Goal: Complete application form

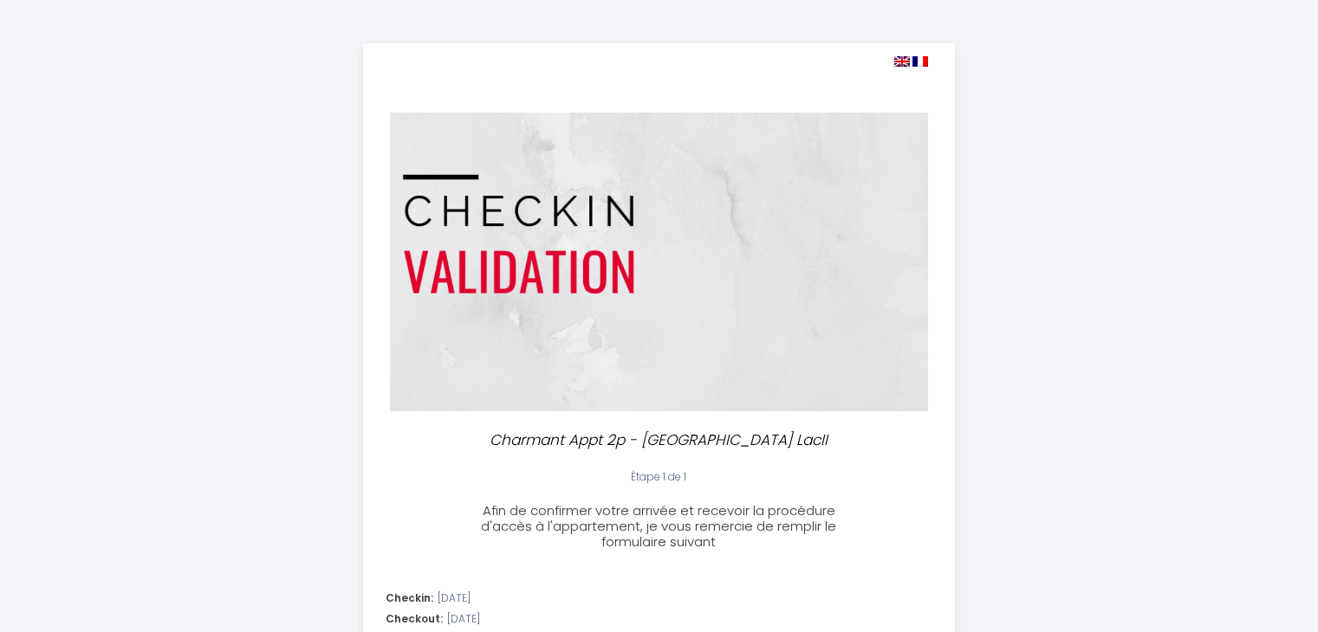
select select
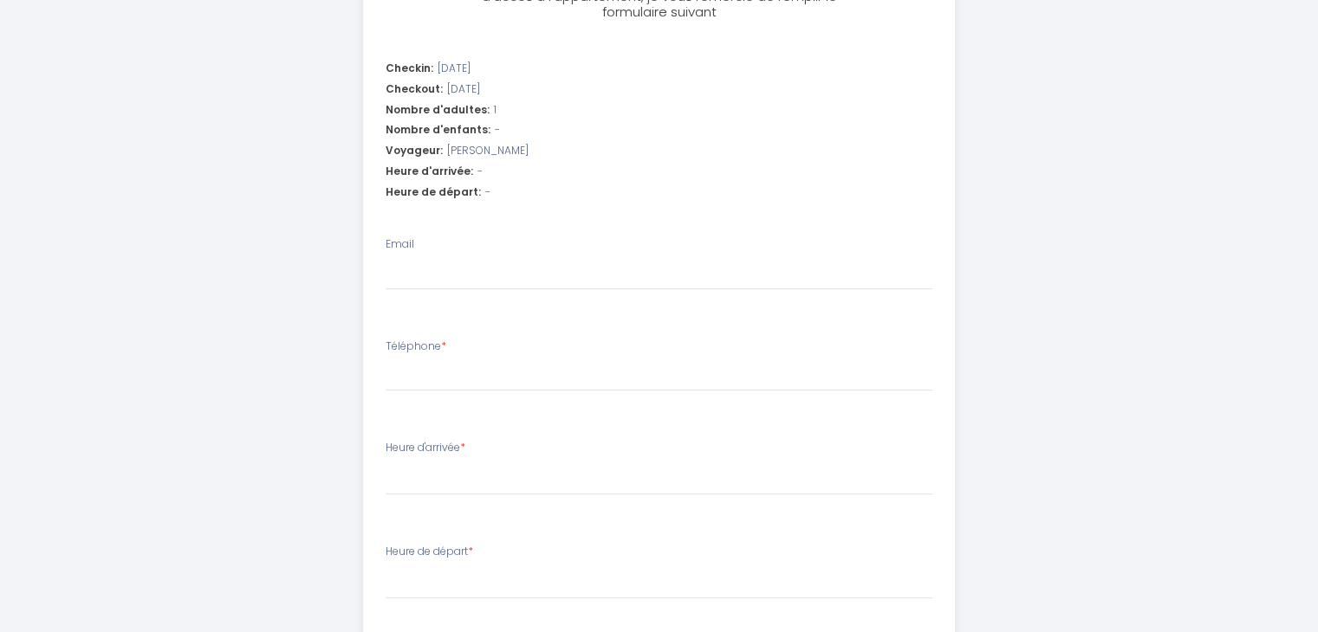
scroll to position [520, 0]
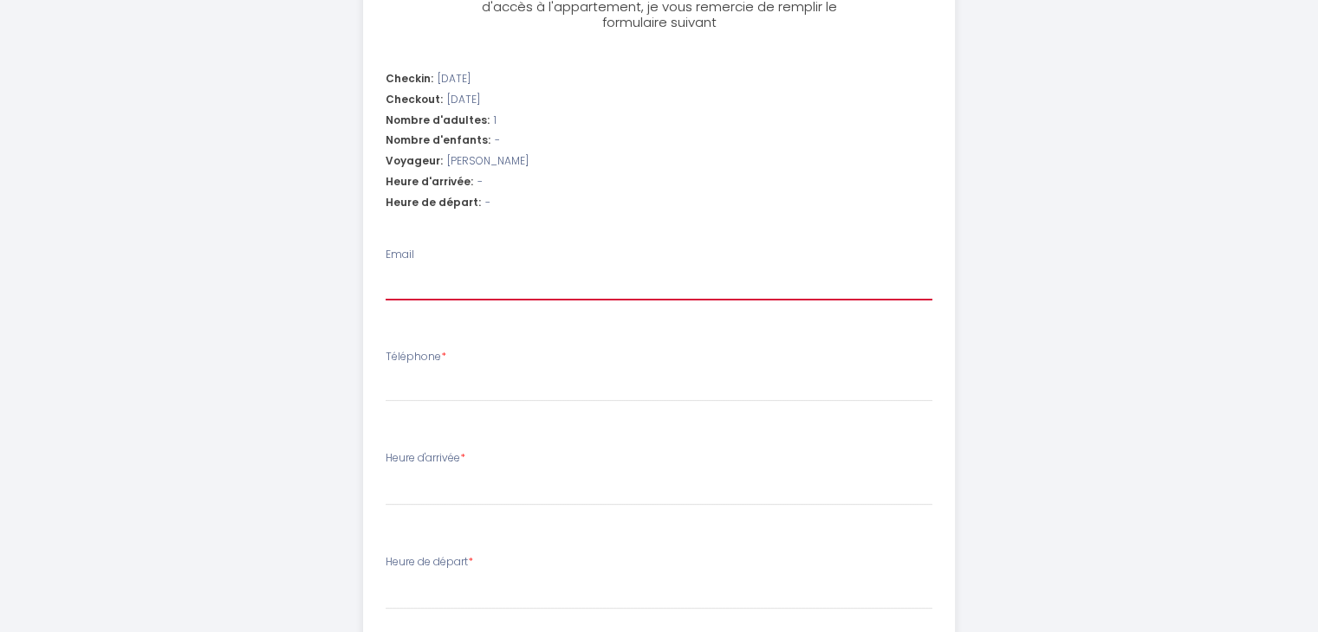
click at [470, 283] on input "Email" at bounding box center [658, 284] width 547 height 31
type input "m"
select select
type input "ma"
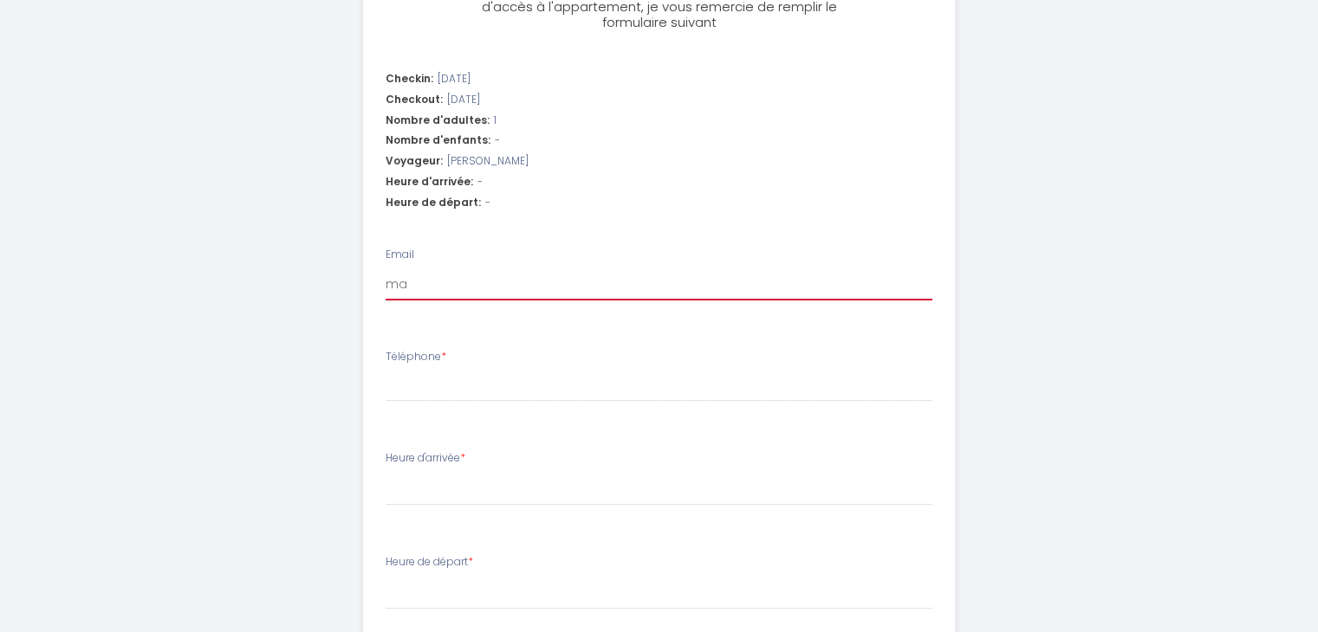
select select
type input "mar"
select select
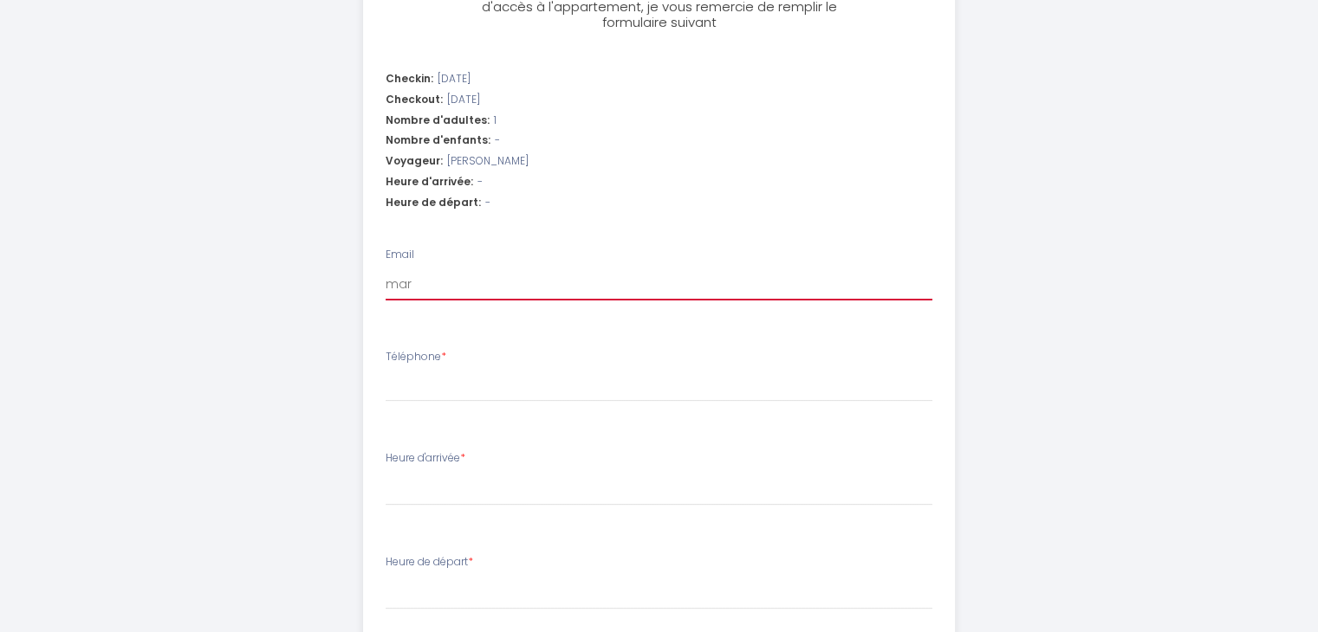
type input "mars"
select select
type input "marsi"
select select
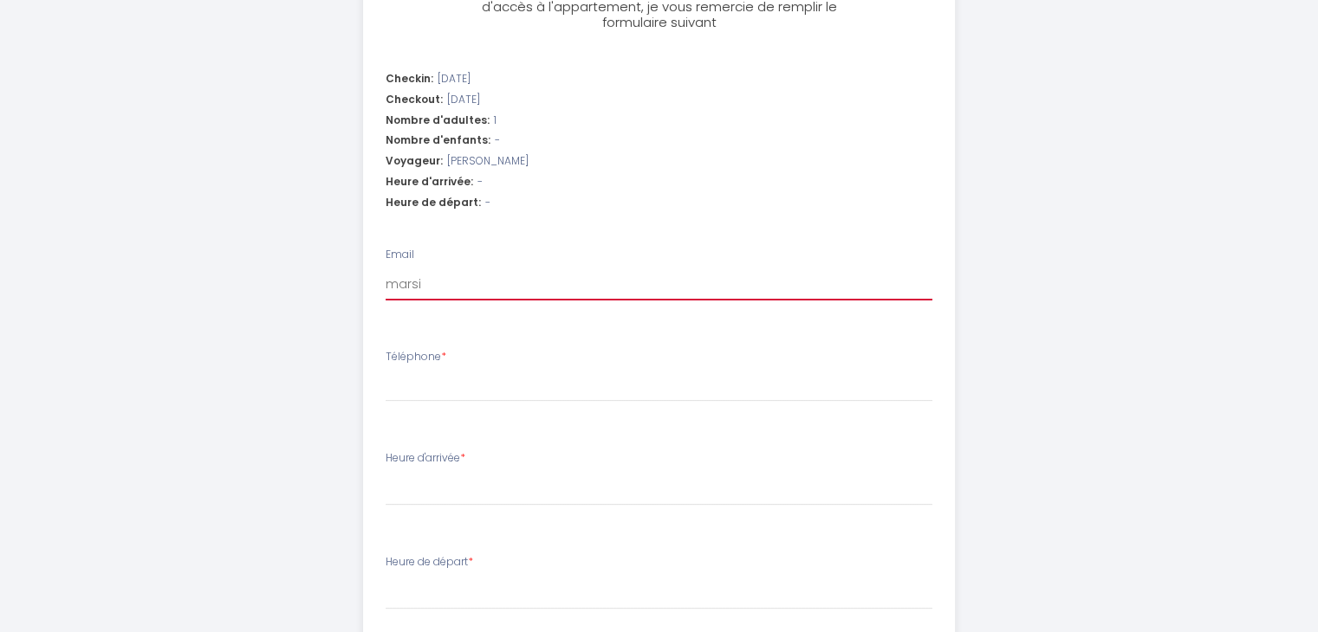
select select
type input "marsid"
select select
type input "marsid."
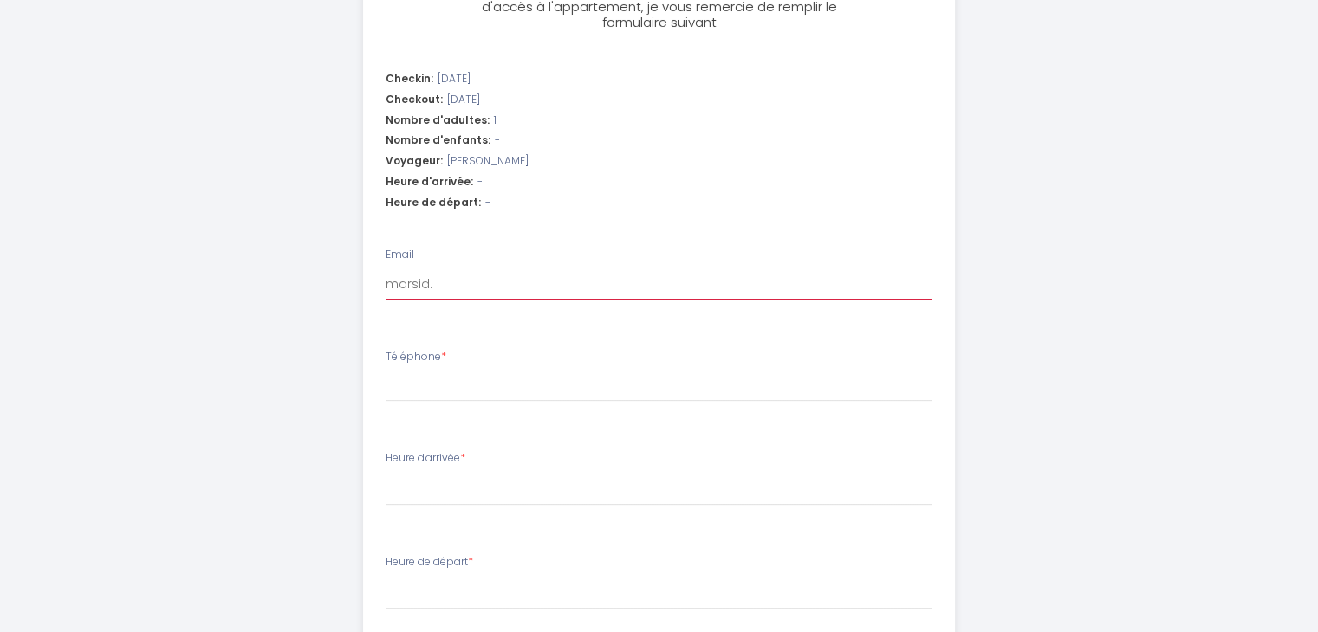
select select
type input "marsid.s"
select select
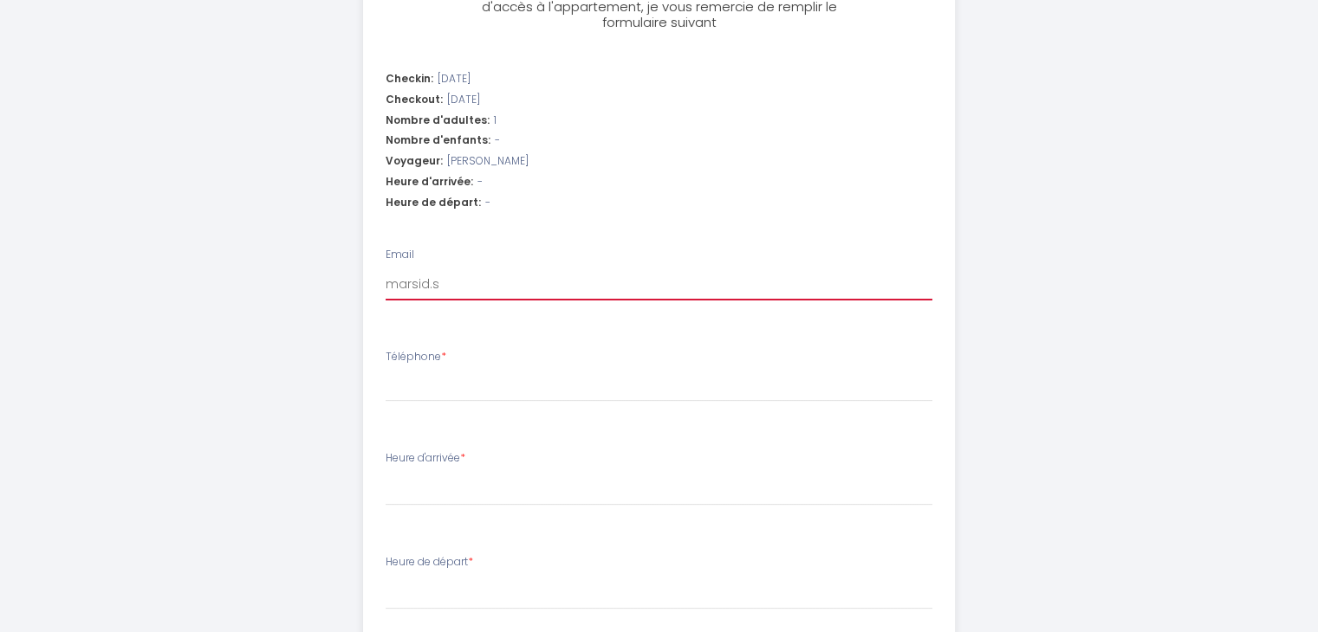
type input "marsid.su"
select select
type input "marsid.sul"
select select
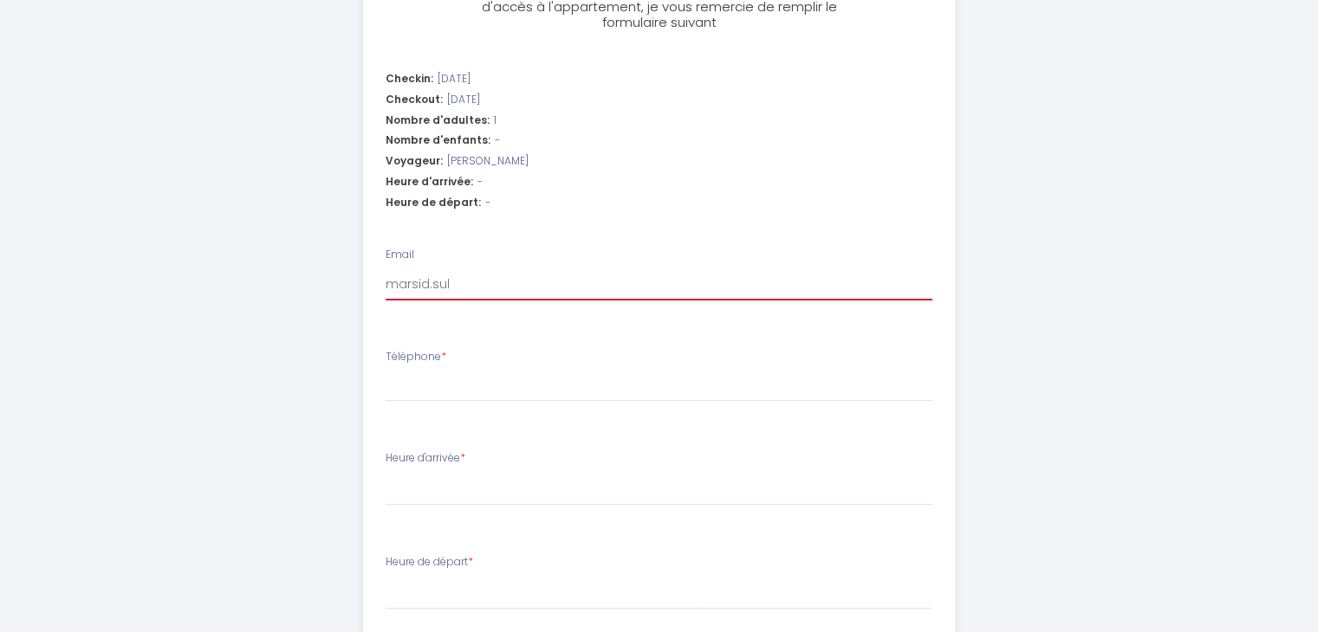
select select
type input "marsid.sulo"
select select
type input "marsid.sulov"
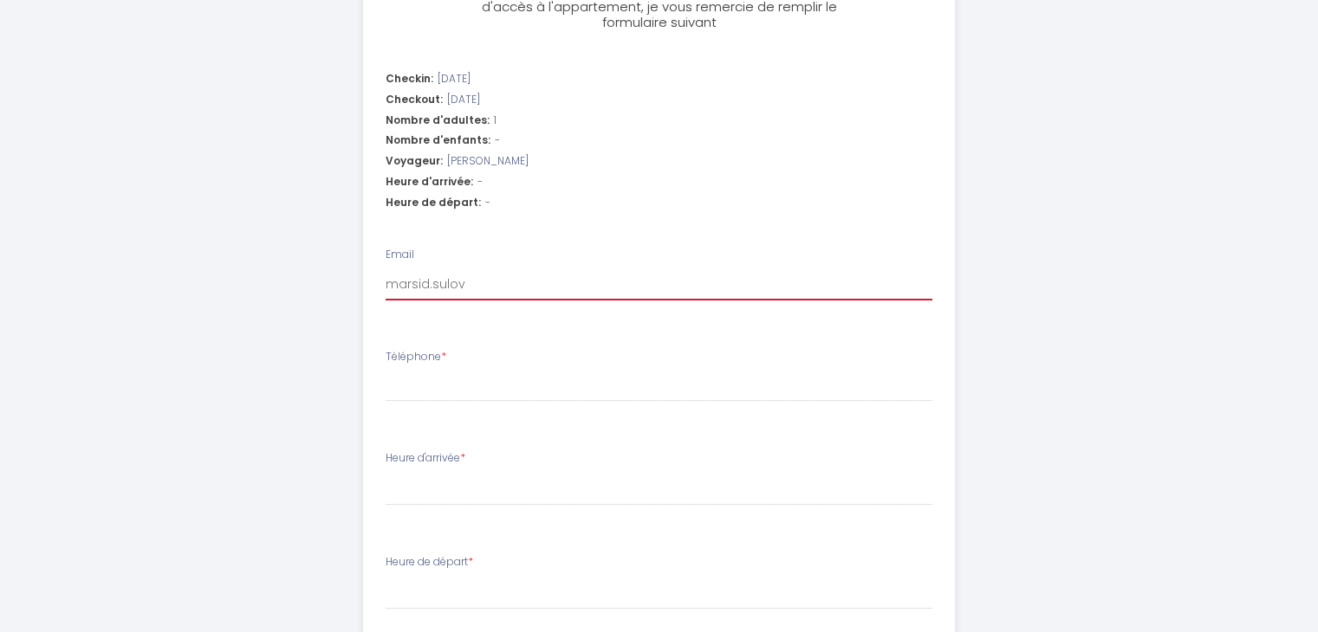
select select
type input "marsid.sulova"
select select
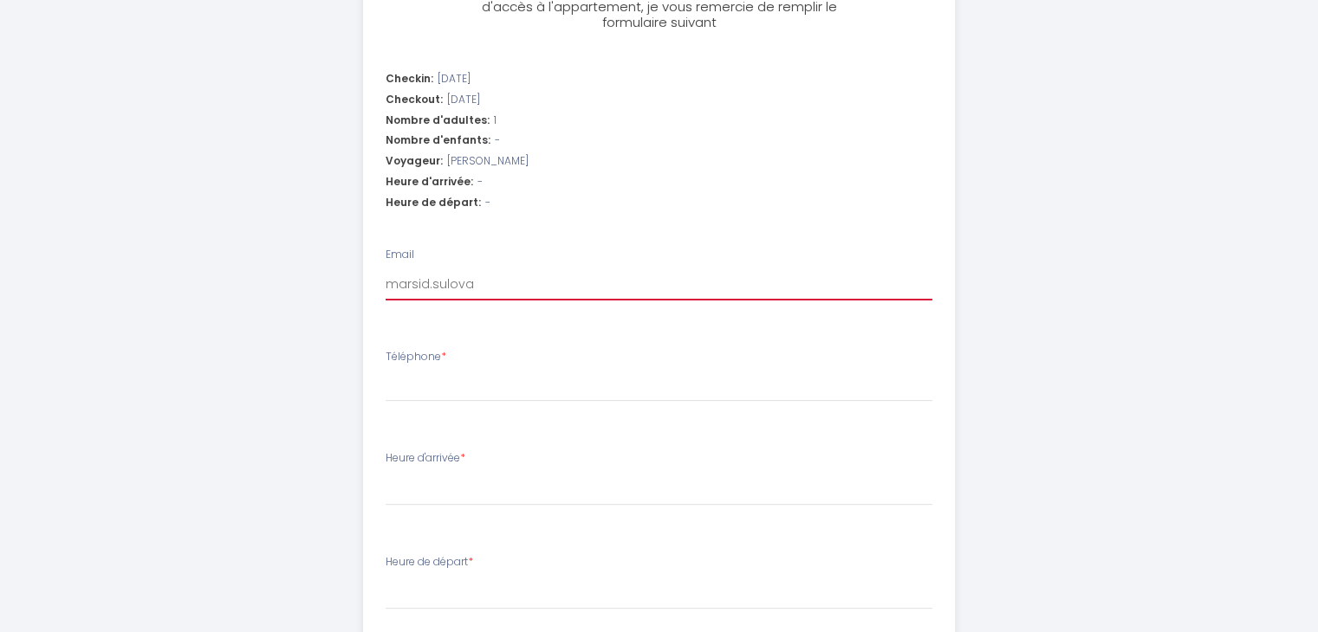
type input "marsid.sulova@"
select select
type input "marsid.sulova@e"
select select
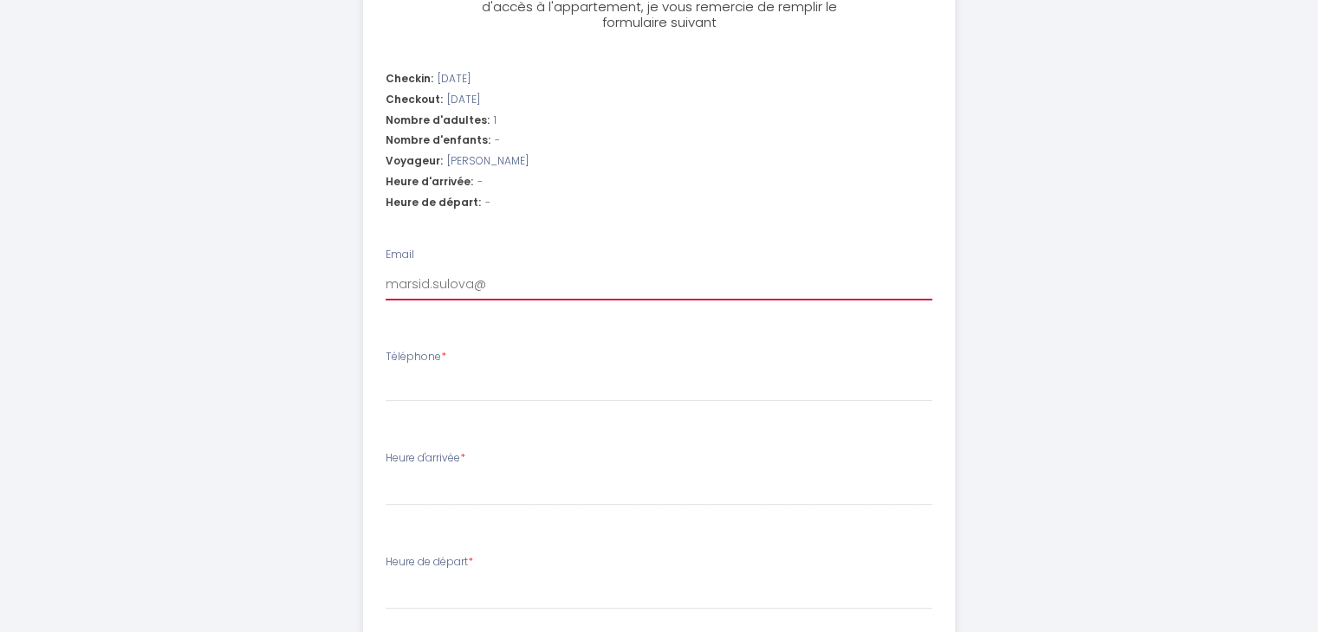
select select
type input "marsid.sulova@en"
select select
type input "marsid.sulova@enp"
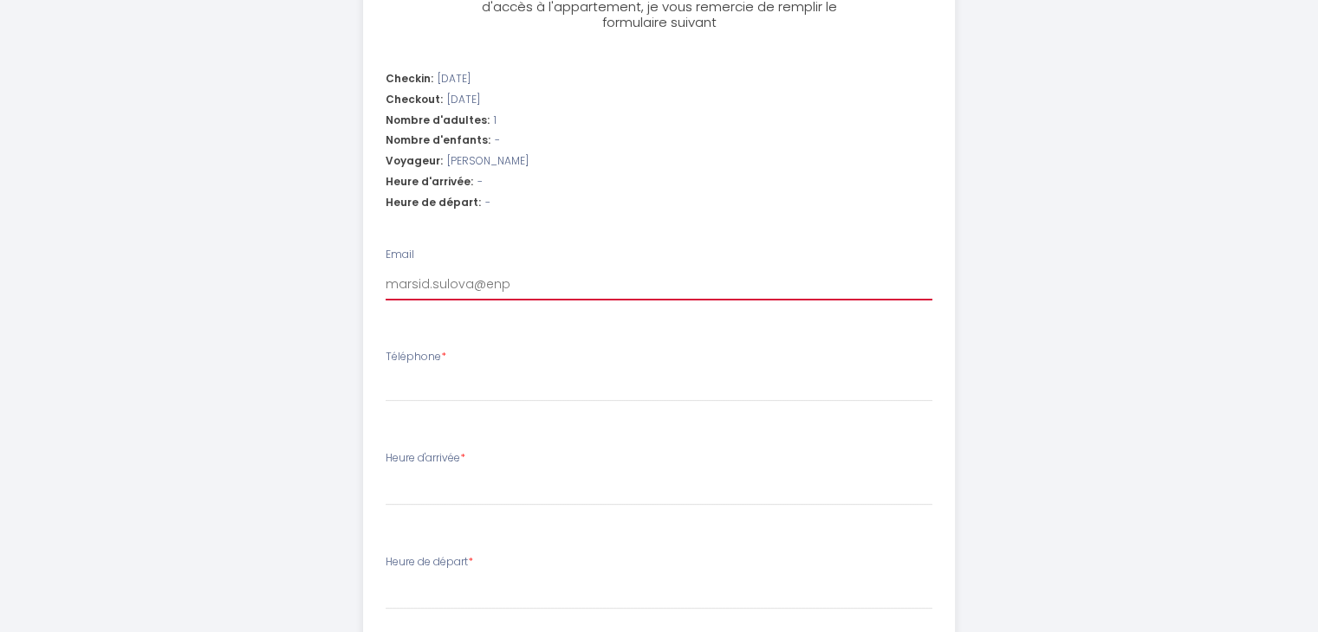
select select
type input "marsid.sulova@enpa"
select select
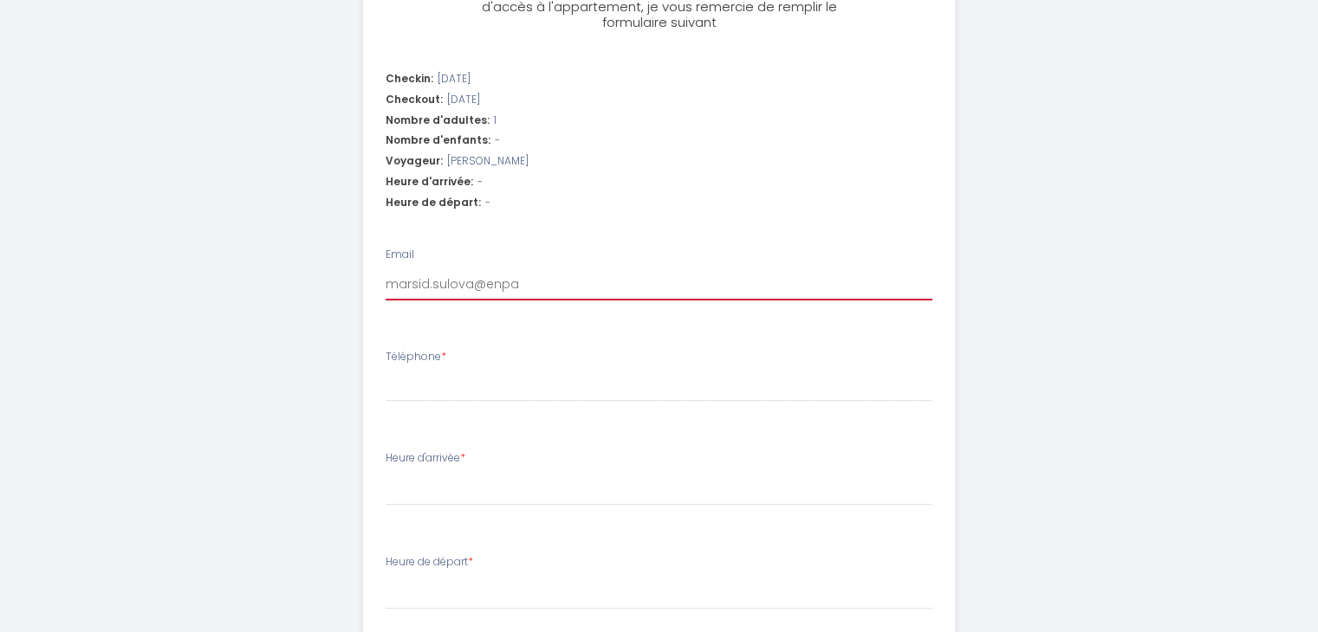
type input "marsid.sulova@enpal"
select select
type input "marsid.sulova@enpal."
select select
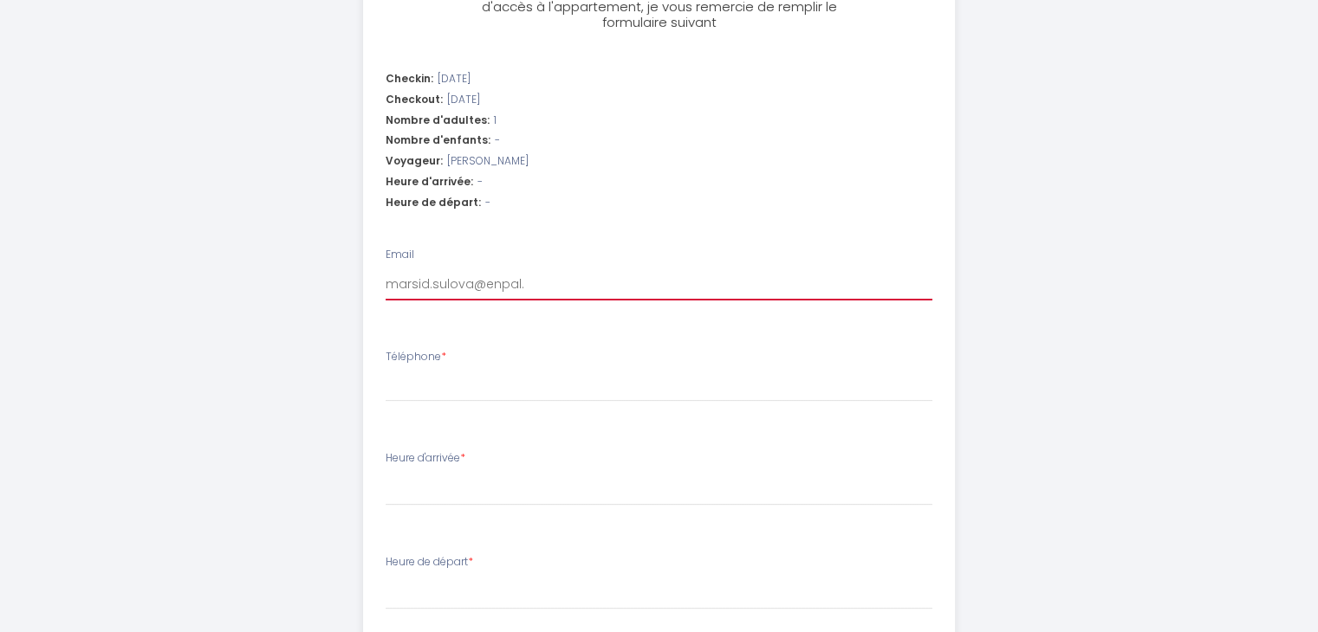
select select
type input "marsid.sulova@enpal.d"
select select
type input "[EMAIL_ADDRESS][DOMAIN_NAME]"
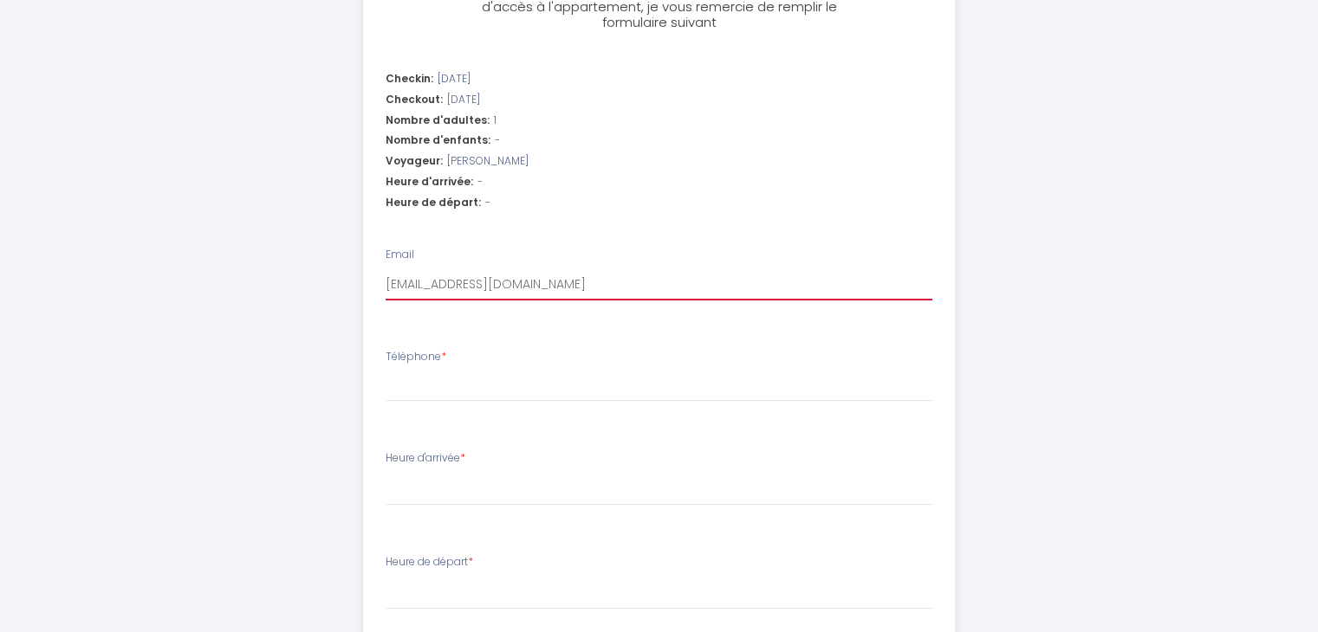
select select
type input "[EMAIL_ADDRESS][DOMAIN_NAME]"
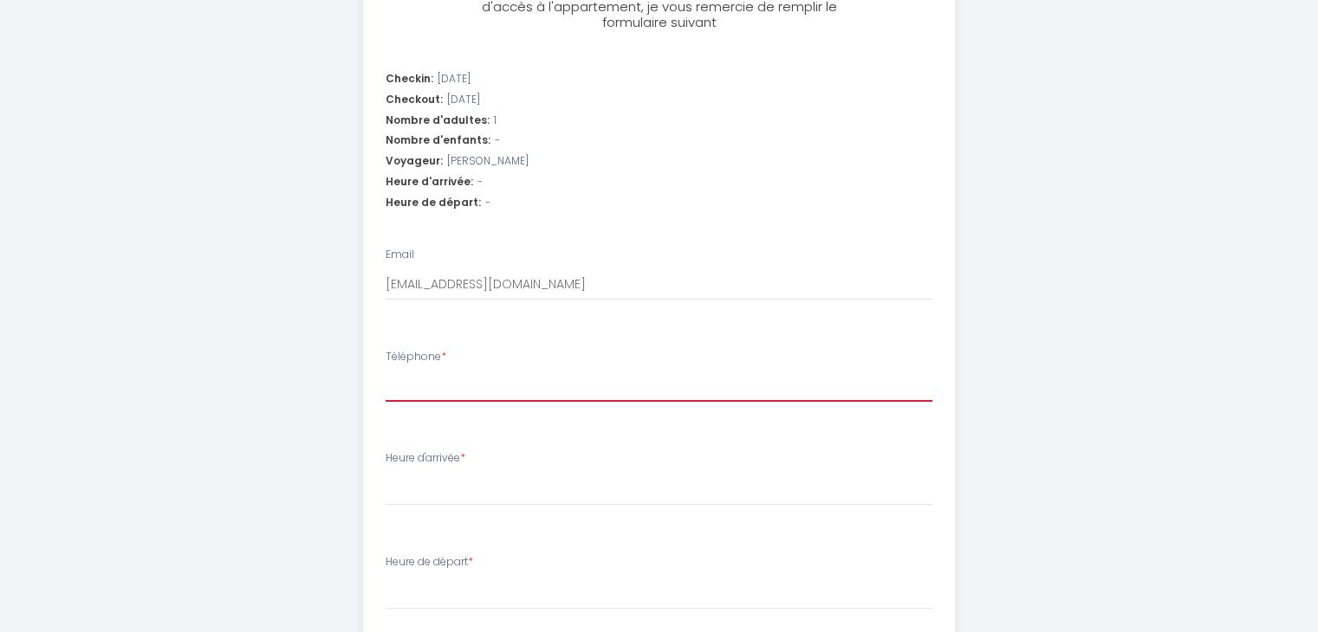
click at [456, 388] on input "Téléphone *" at bounding box center [658, 386] width 547 height 31
type input "+"
select select
type input "+3"
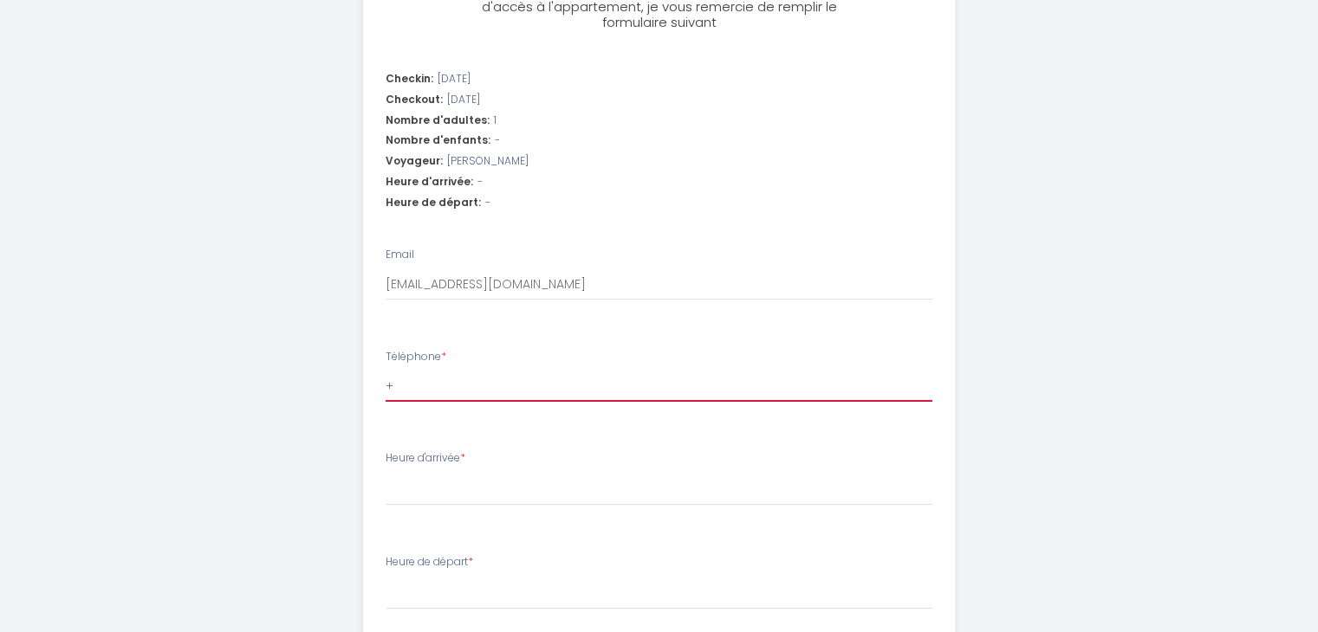
select select
type input "+35"
select select
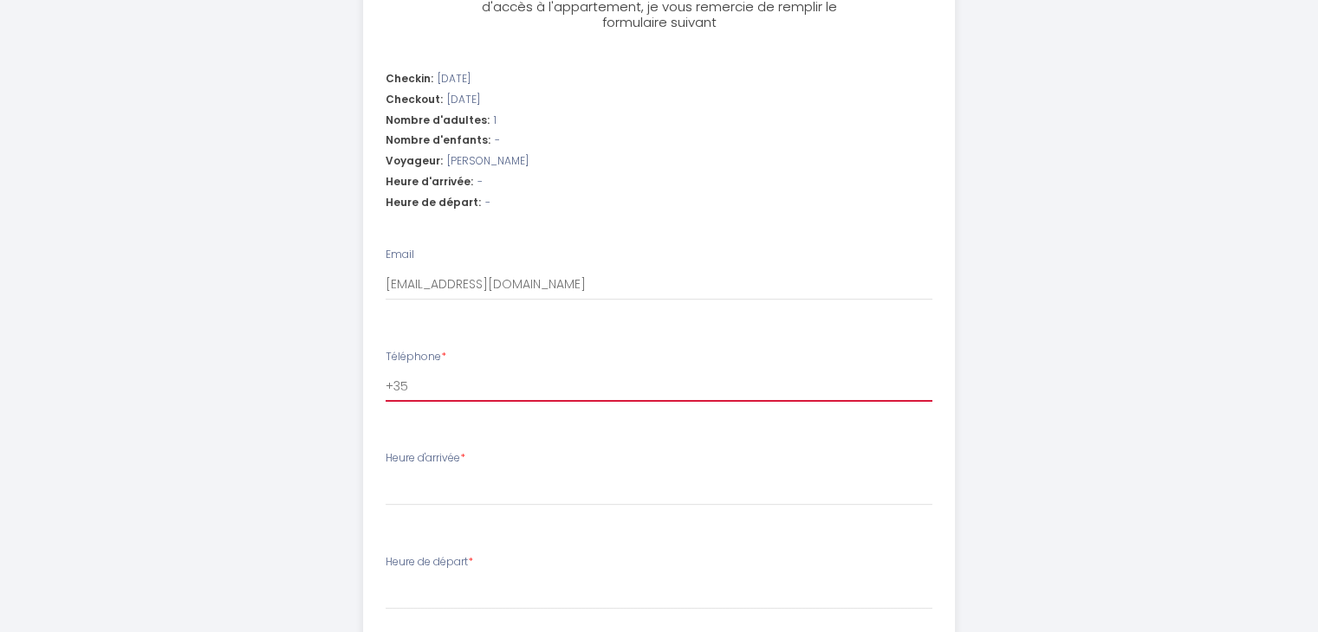
type input "+355"
select select
type input "+3556"
select select
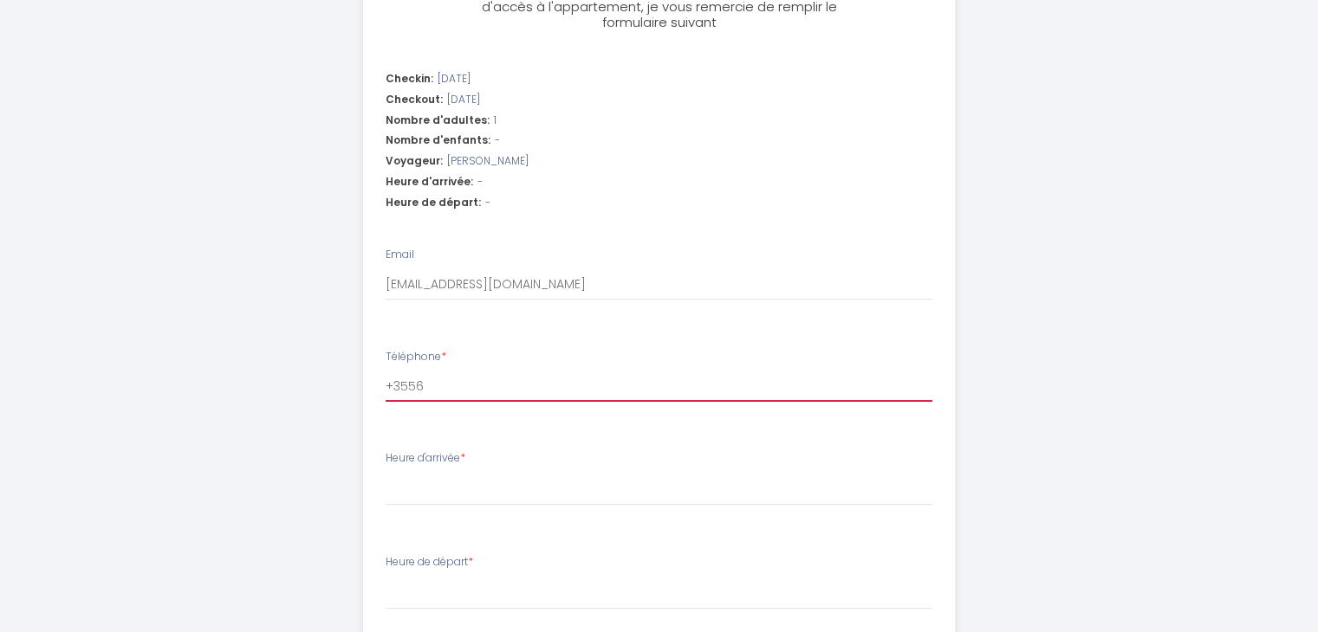
select select
type input "+35569"
select select
type input "+355692"
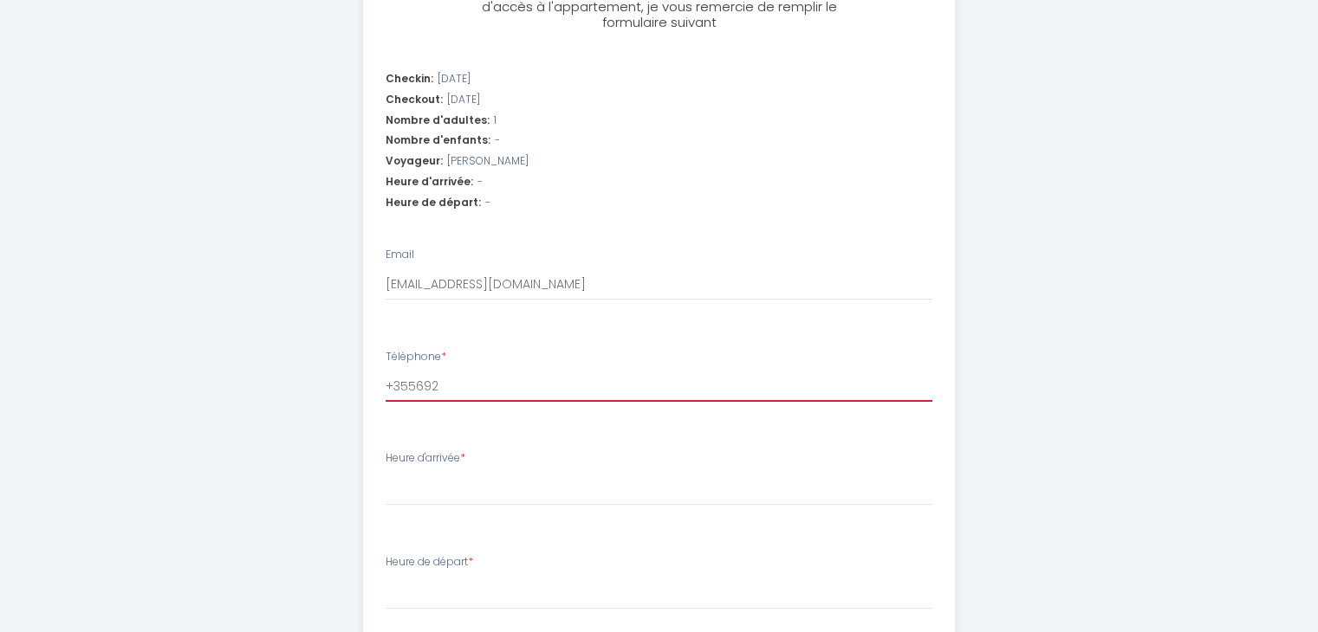
select select
type input "+3556920"
select select
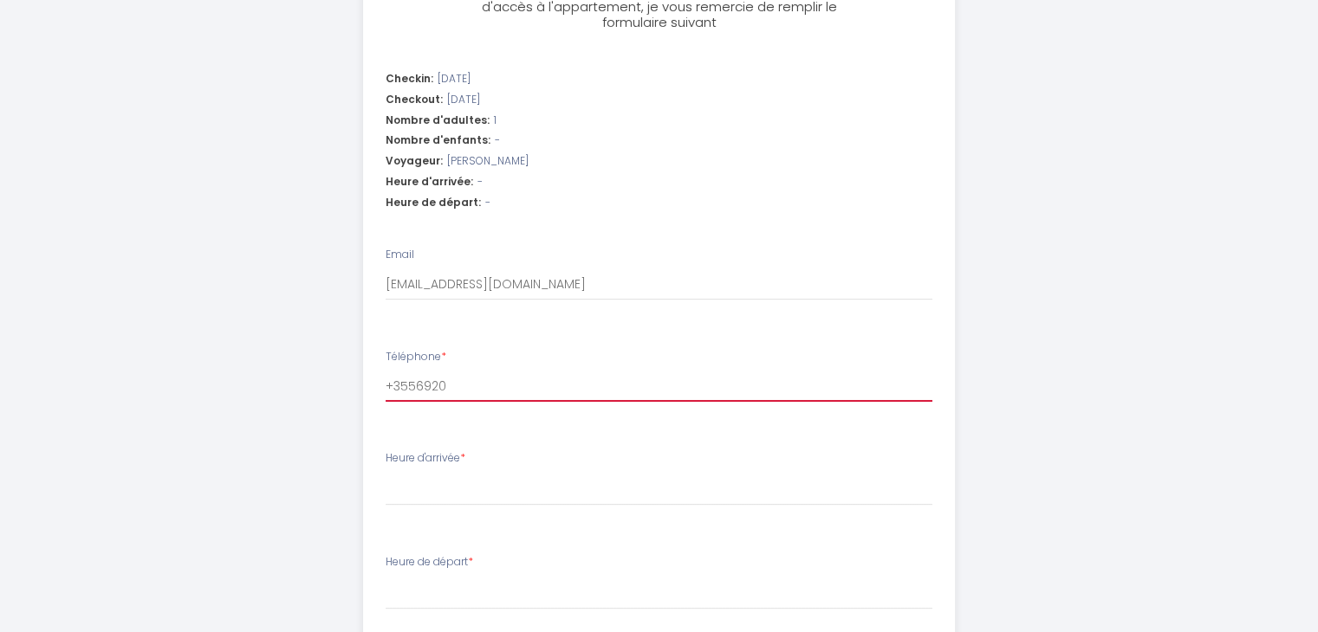
type input "+35569209"
select select
type input "+355692094"
select select
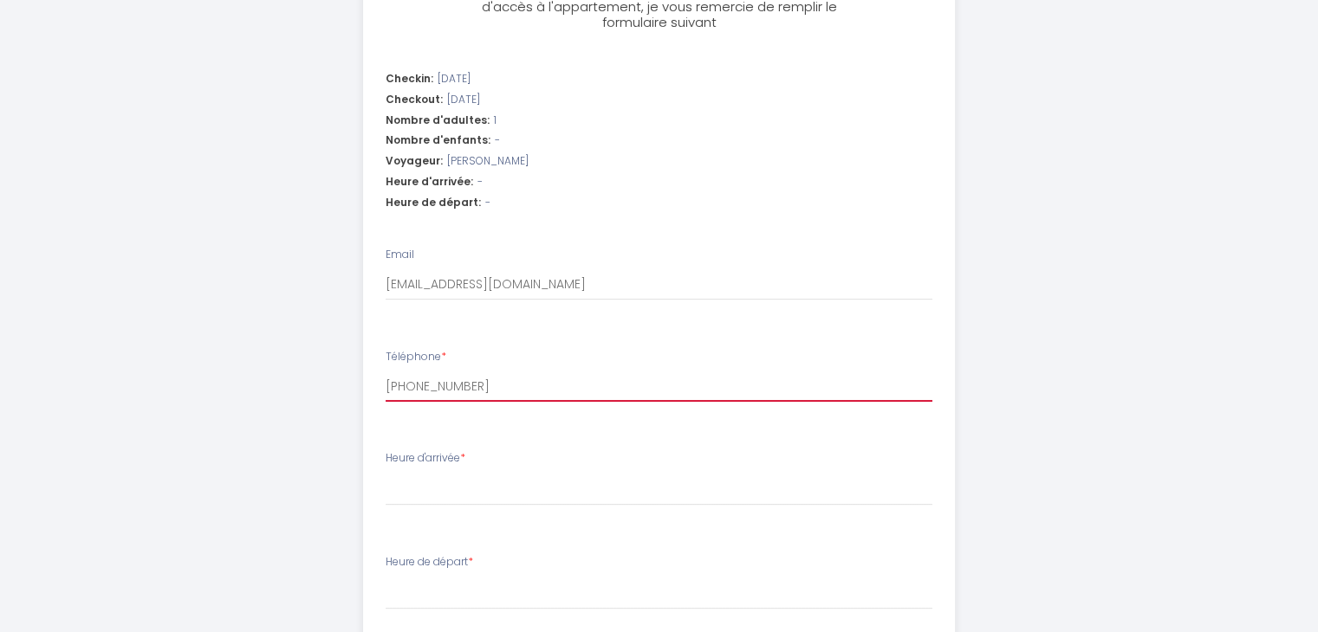
select select
type input "+3556920946"
select select
type input "+35569209469"
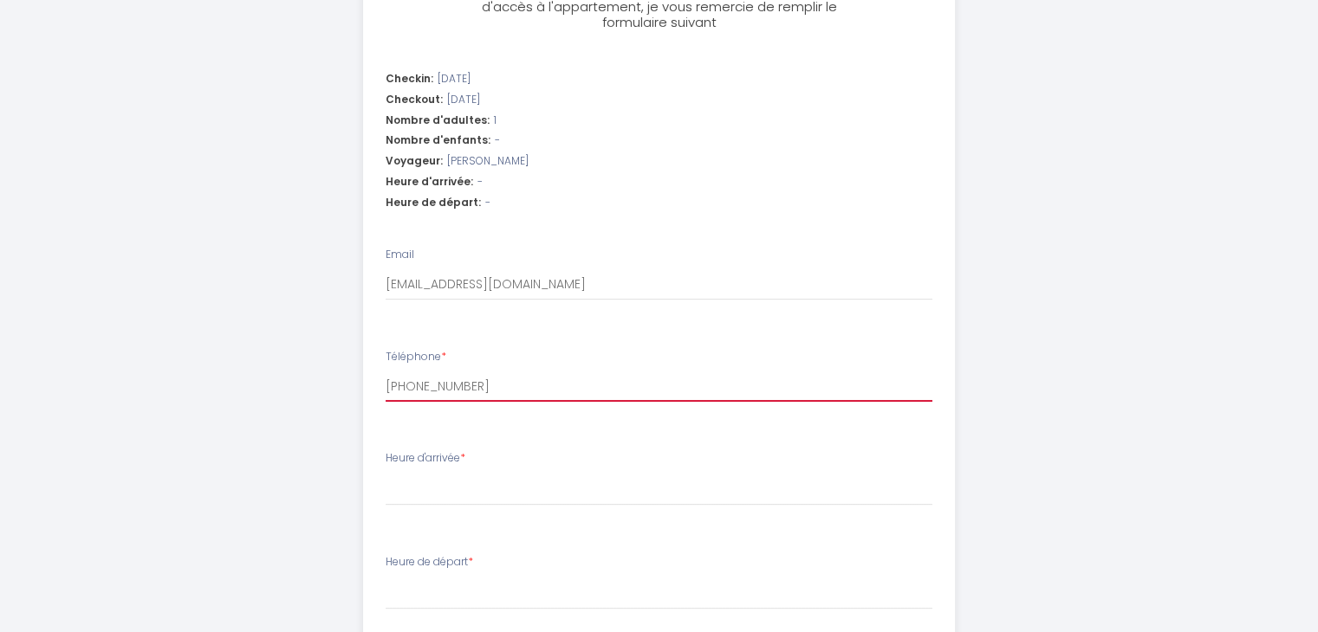
select select
type input "[PHONE_NUMBER]"
select select
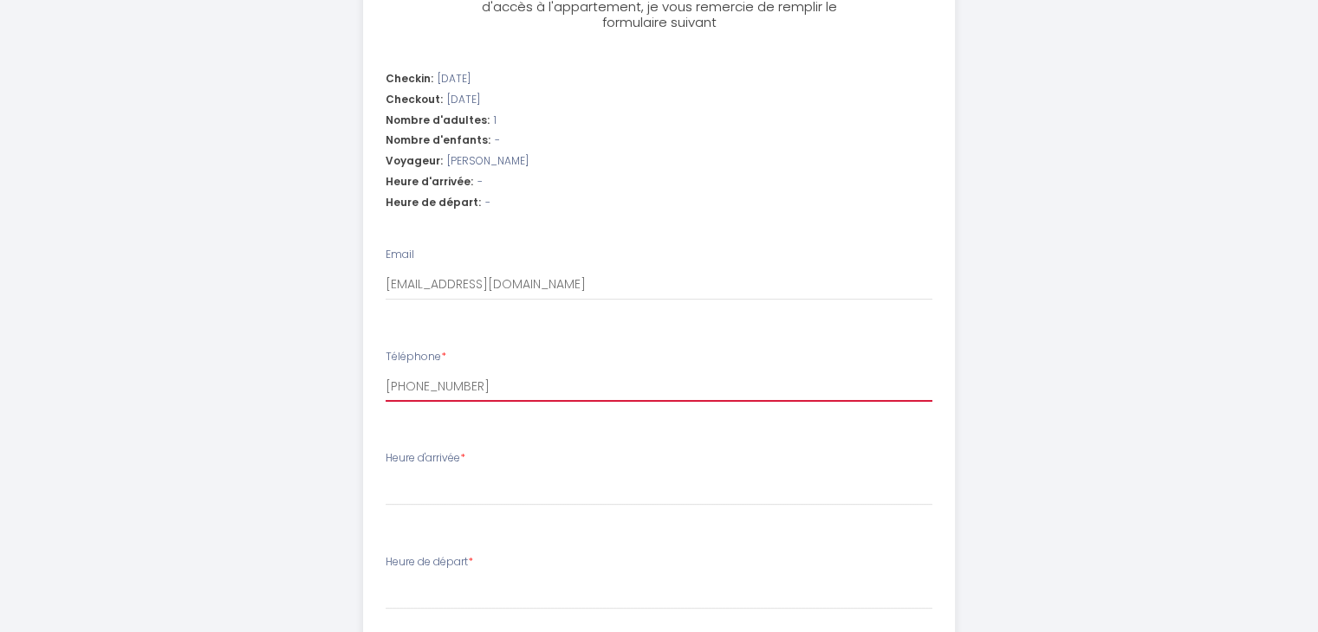
type input "[PHONE_NUMBER]"
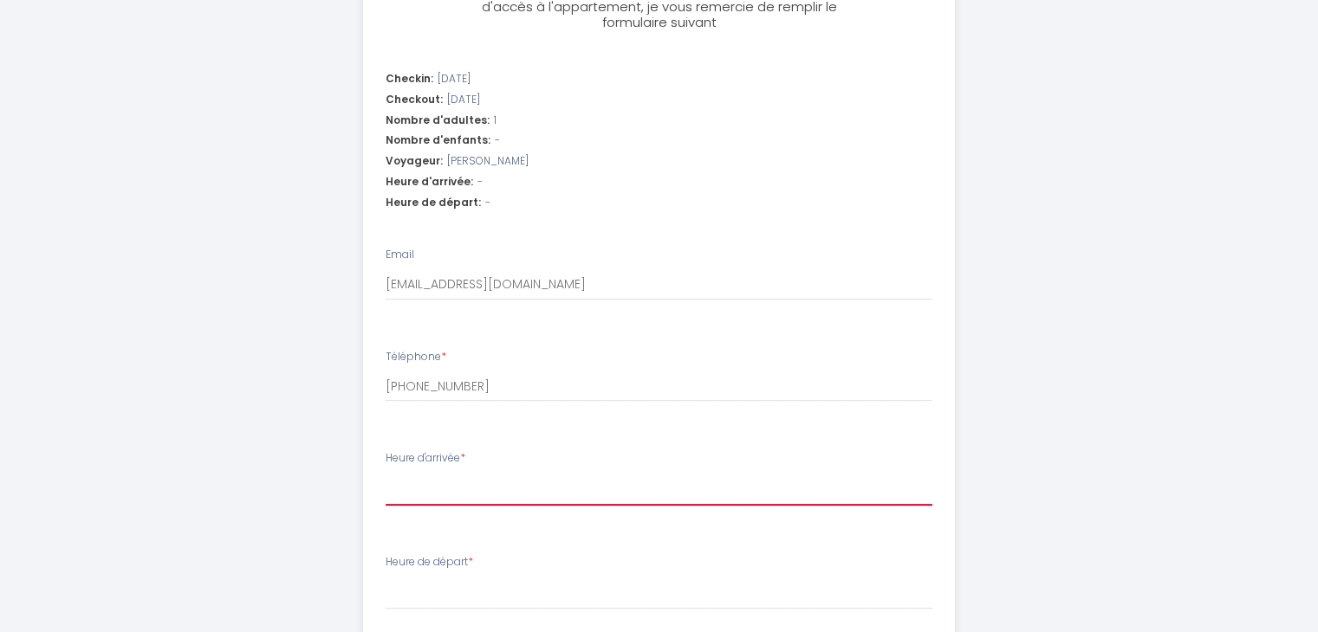
click at [429, 483] on select "14:00 14:30 15:00 15:30 16:00 16:30 17:00 17:30 18:00 18:30 19:00 19:30 20:00 2…" at bounding box center [658, 489] width 547 height 33
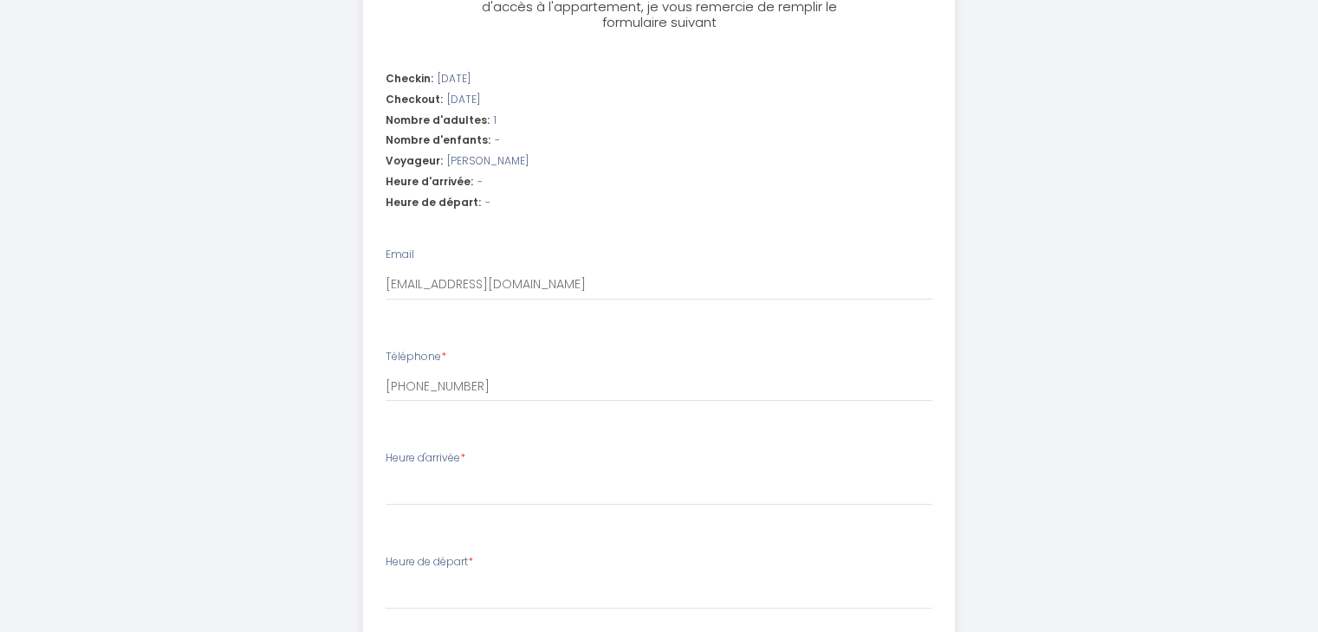
drag, startPoint x: 1154, startPoint y: 593, endPoint x: 1142, endPoint y: 502, distance: 91.8
click at [1154, 586] on div "Charmant Appt 2p - Tunis LacII Étape 1 de 1 Afin de confirmer votre arrivée et …" at bounding box center [659, 207] width 1318 height 1455
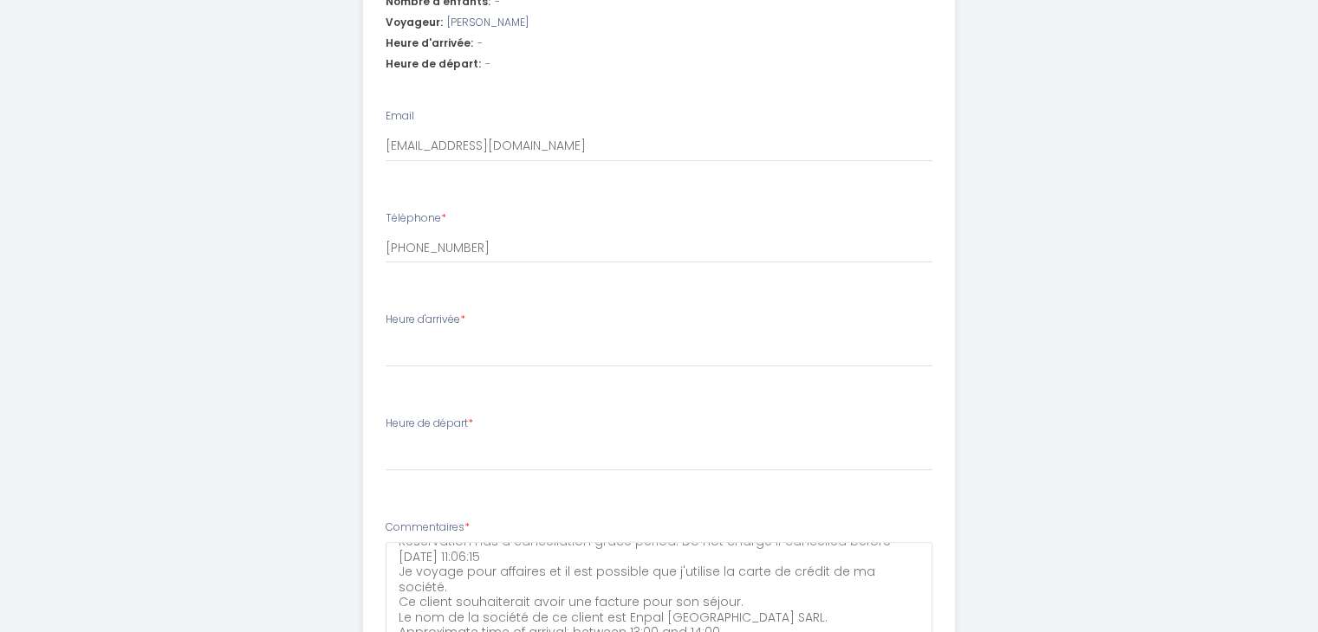
scroll to position [648, 0]
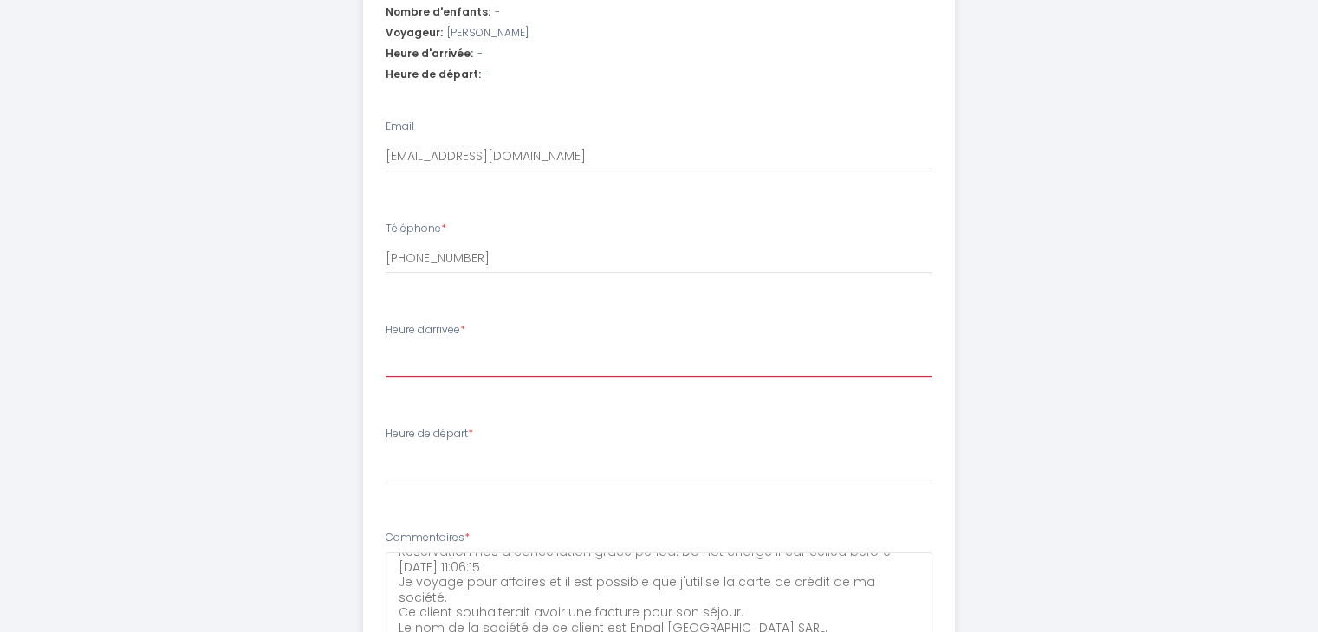
click at [454, 347] on select "14:00 14:30 15:00 15:30 16:00 16:30 17:00 17:30 18:00 18:30 19:00 19:30 20:00 2…" at bounding box center [658, 361] width 547 height 33
select select "18:30"
click at [385, 345] on select "14:00 14:30 15:00 15:30 16:00 16:30 17:00 17:30 18:00 18:30 19:00 19:30 20:00 2…" at bounding box center [658, 361] width 547 height 33
click at [1036, 396] on div "Charmant Appt 2p - Tunis LacII Étape 1 de 1 Afin de confirmer votre arrivée et …" at bounding box center [659, 79] width 887 height 1455
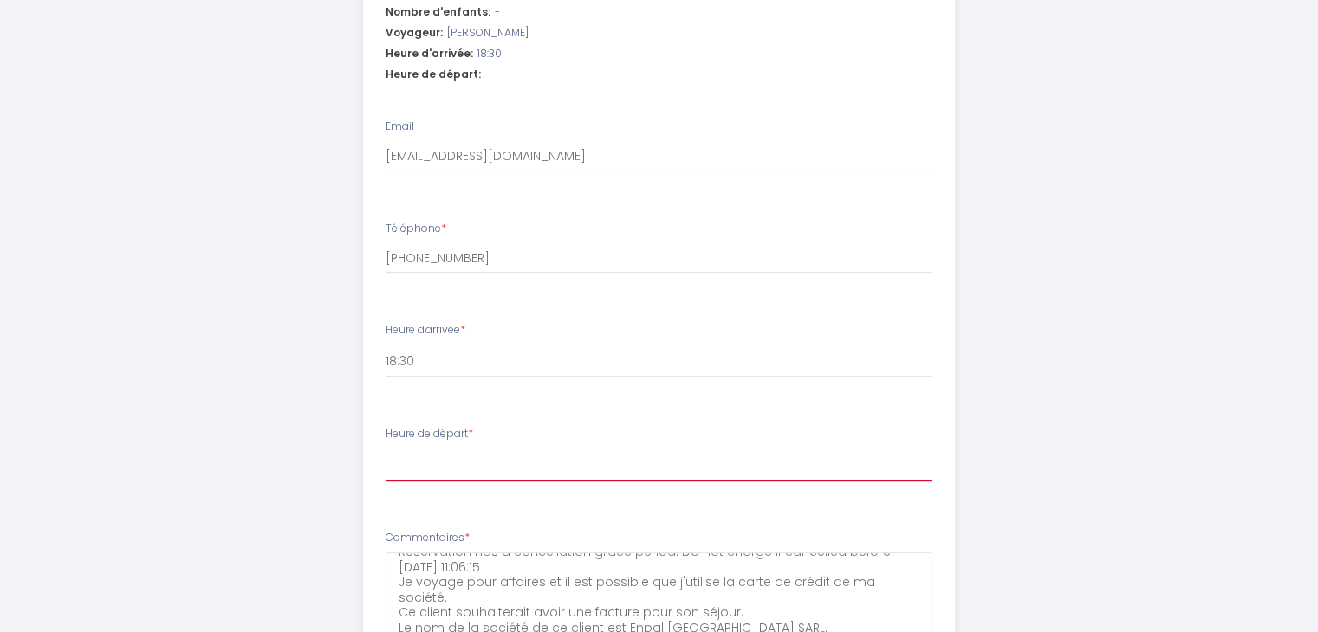
click at [433, 458] on select "00:00 00:30 01:00 01:30 02:00 02:30 03:00 03:30 04:00 04:30 05:00 05:30 06:00 0…" at bounding box center [658, 465] width 547 height 33
select select "09:00"
click at [385, 449] on select "00:00 00:30 01:00 01:30 02:00 02:30 03:00 03:30 04:00 04:30 05:00 05:30 06:00 0…" at bounding box center [658, 465] width 547 height 33
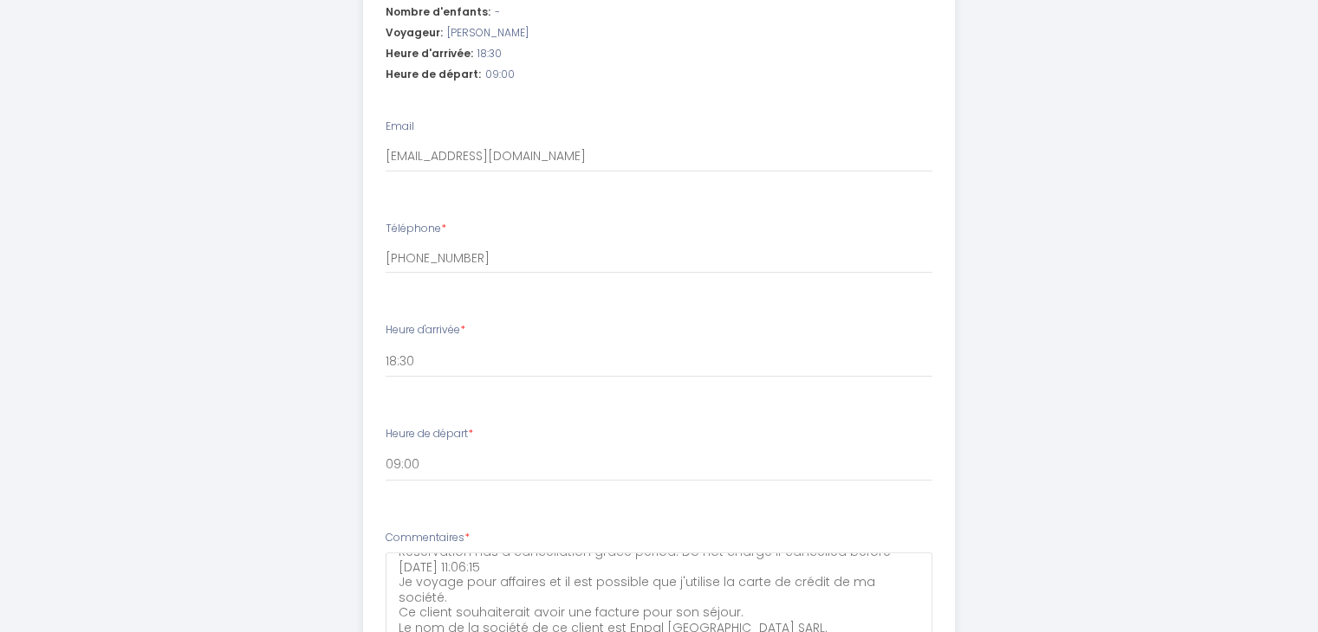
click at [1078, 421] on div "Charmant Appt 2p - [GEOGRAPHIC_DATA] LacII Étape 1 de 1 Afin de confirmer votre…" at bounding box center [659, 79] width 887 height 1455
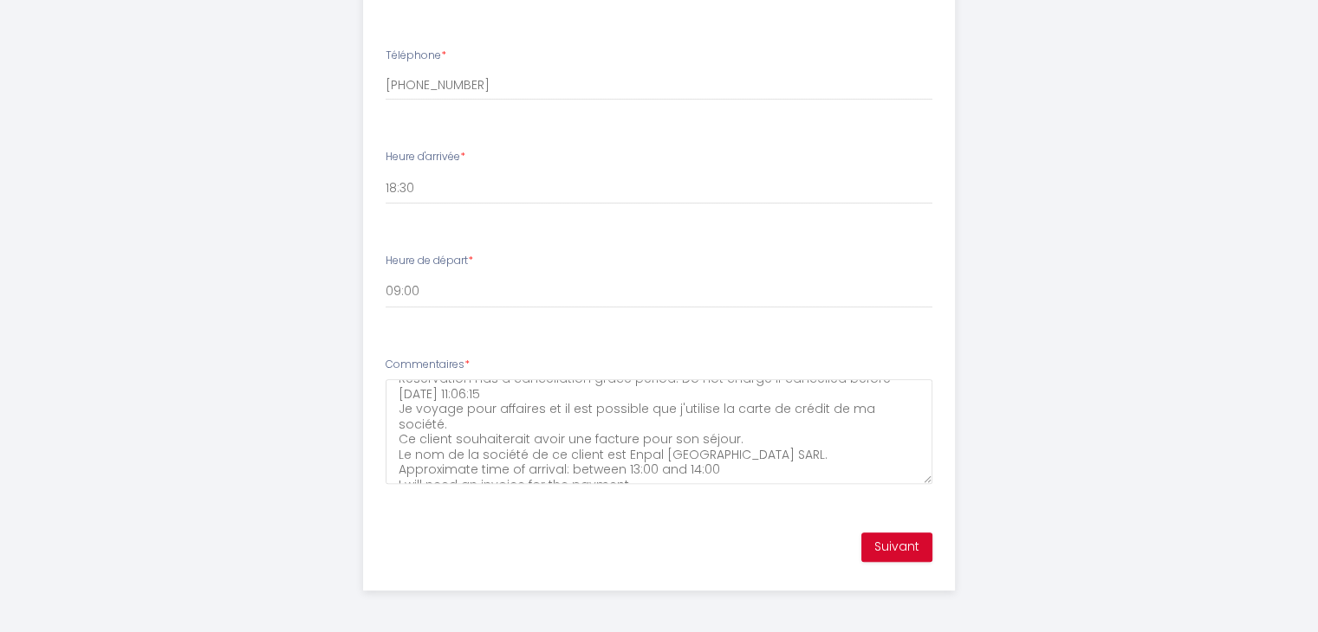
scroll to position [735, 0]
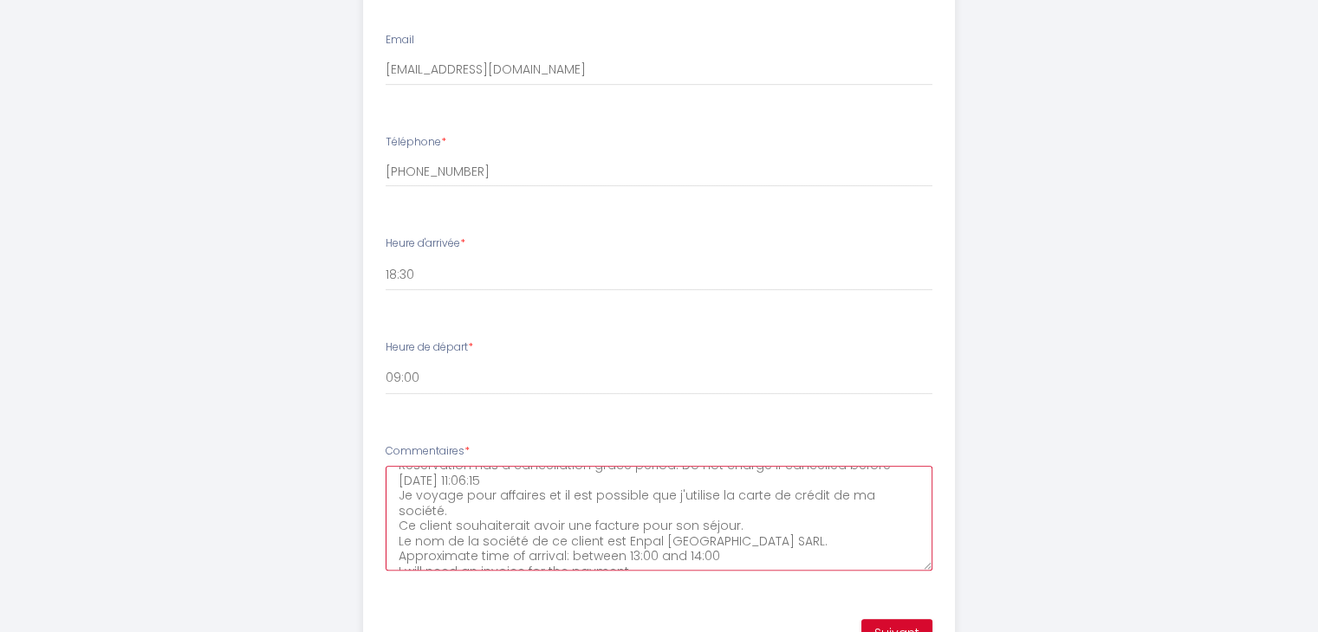
click at [634, 540] on textarea "Reservation has a cancellation grace period. Do not charge if cancelled before …" at bounding box center [658, 518] width 547 height 105
click at [693, 536] on textarea "Reservation has a cancellation grace period. Do not charge if cancelled before …" at bounding box center [658, 518] width 547 height 105
type textarea "Reservation has a cancellation grace period. Do not charge if cancelled before …"
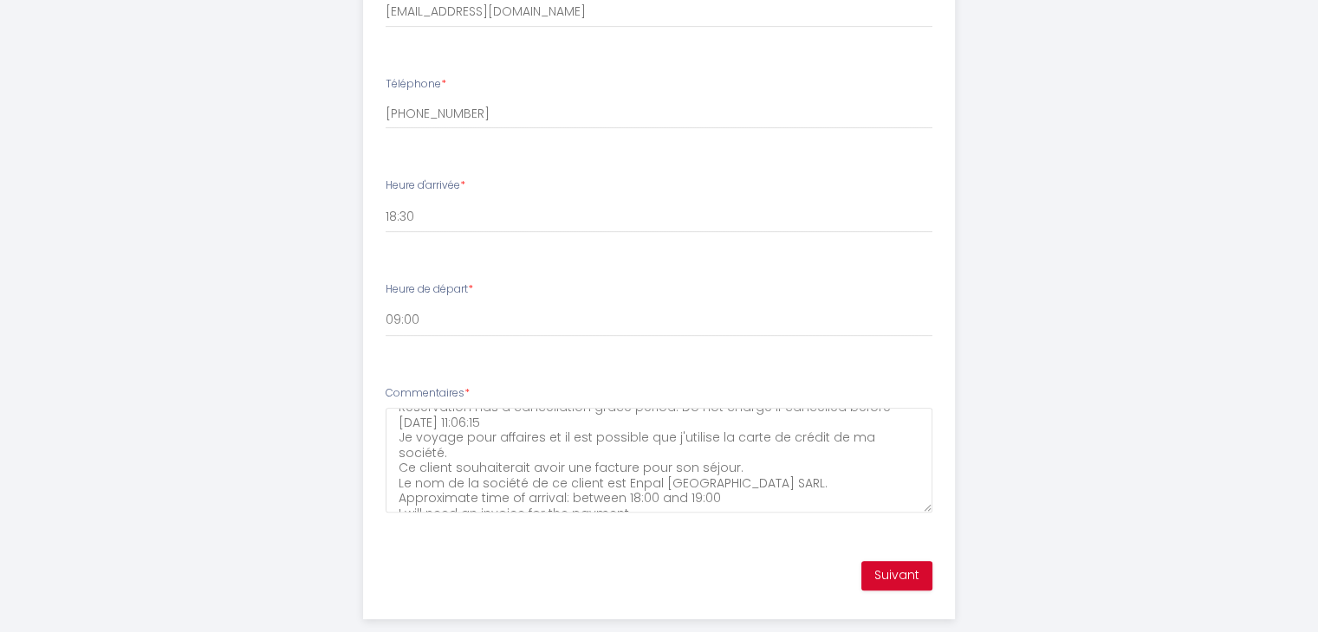
scroll to position [821, 0]
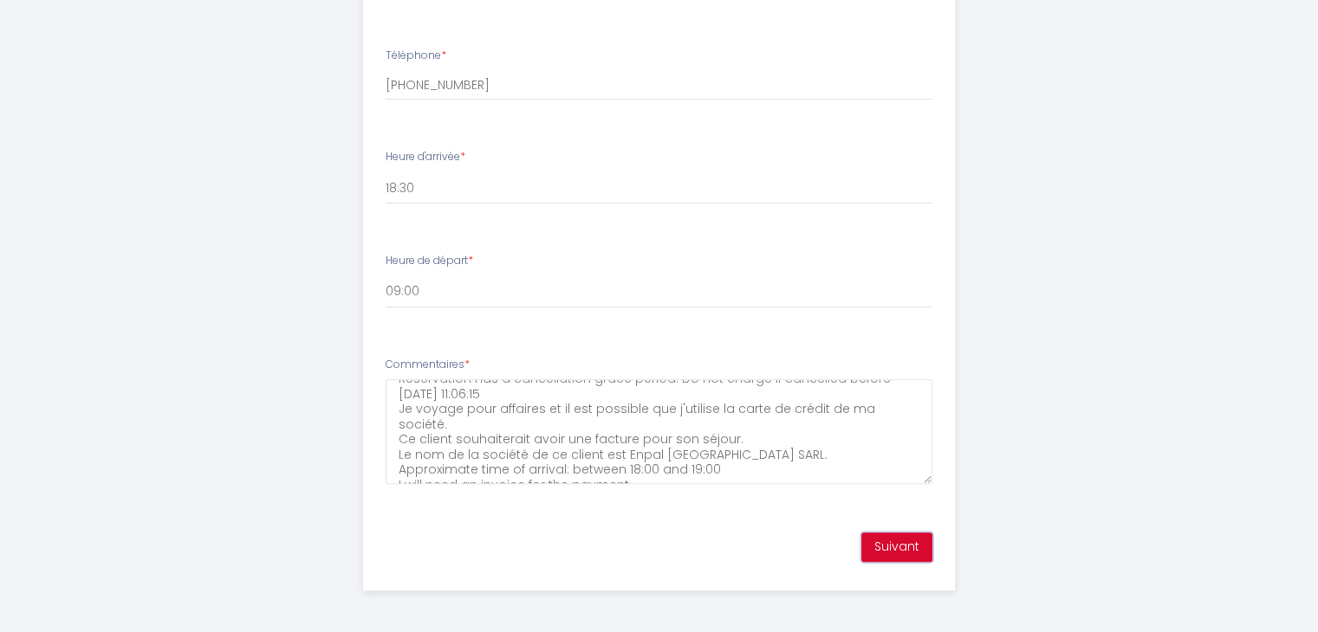
click at [893, 545] on button "Suivant" at bounding box center [896, 547] width 71 height 29
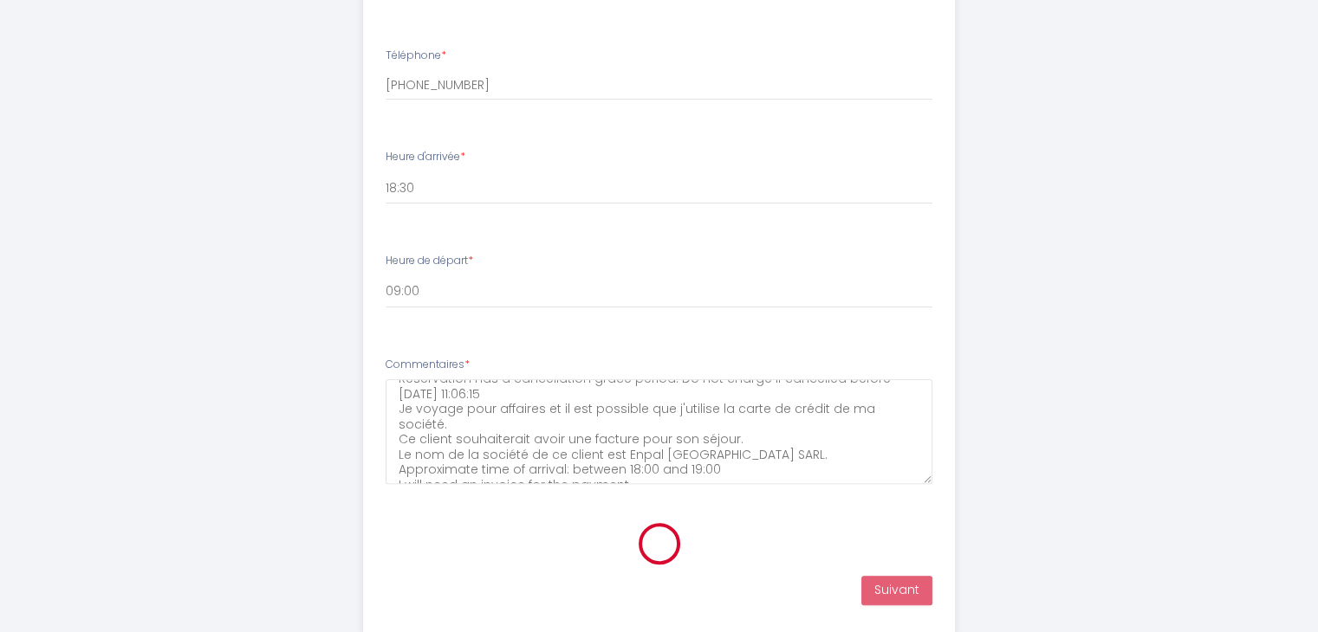
scroll to position [348, 0]
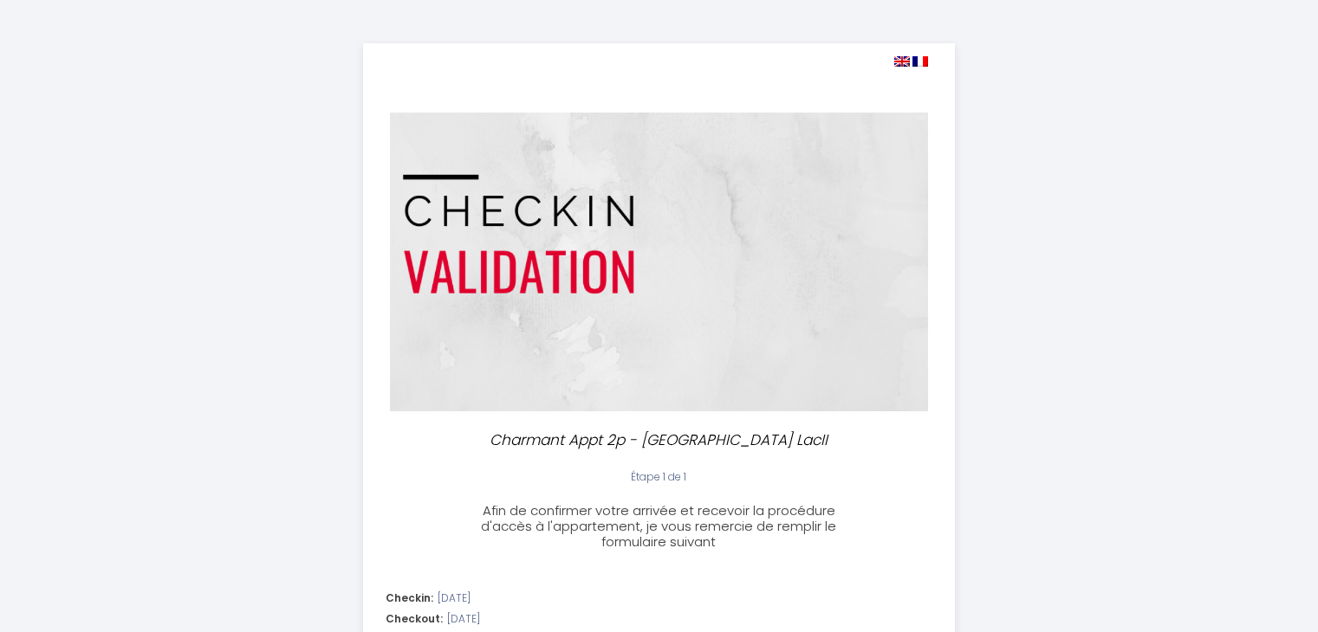
select select
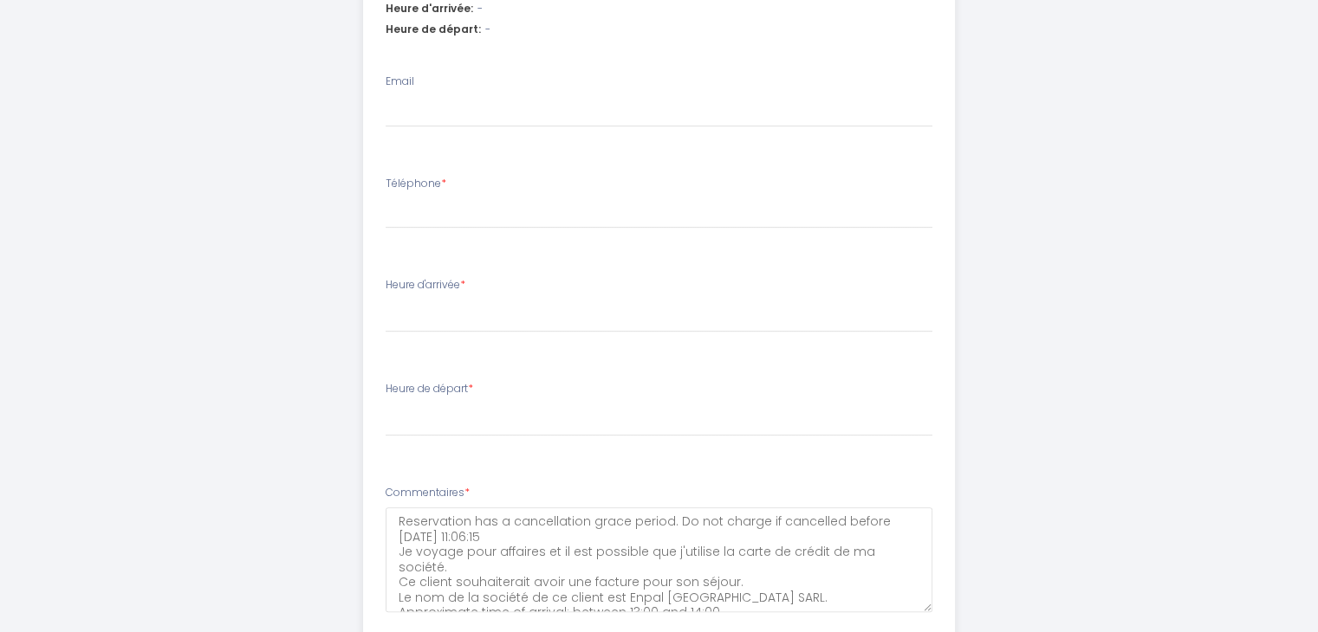
scroll to position [821, 0]
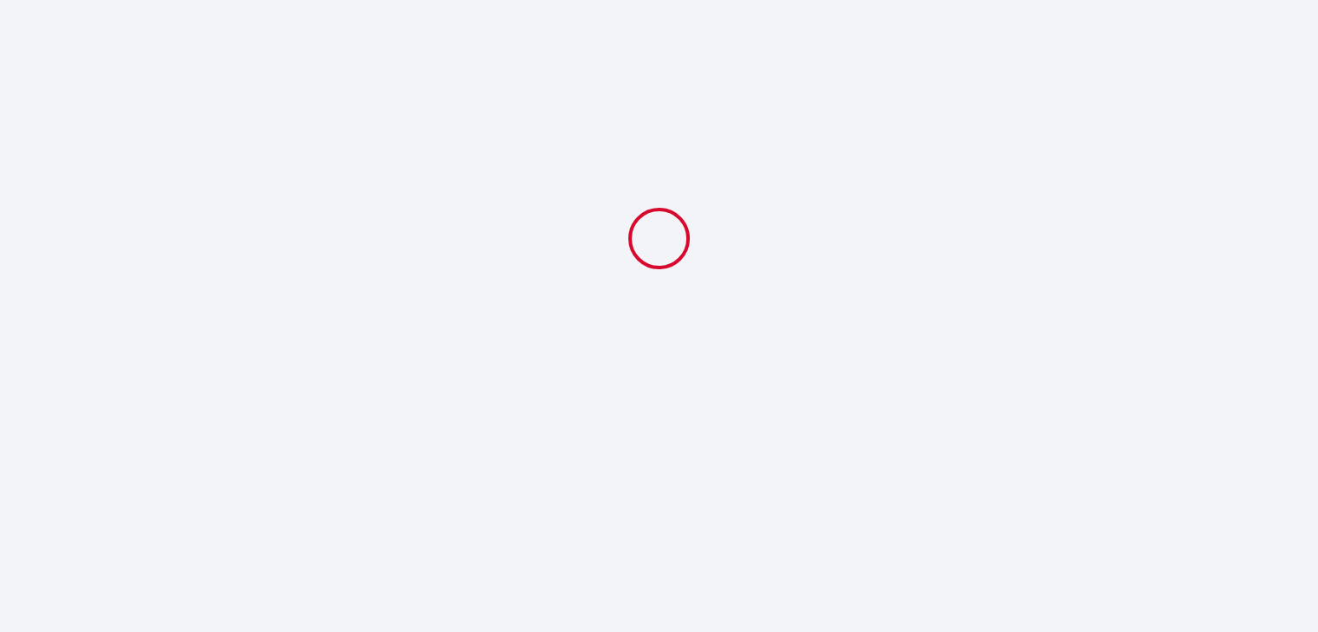
select select "18:30"
select select "09:00"
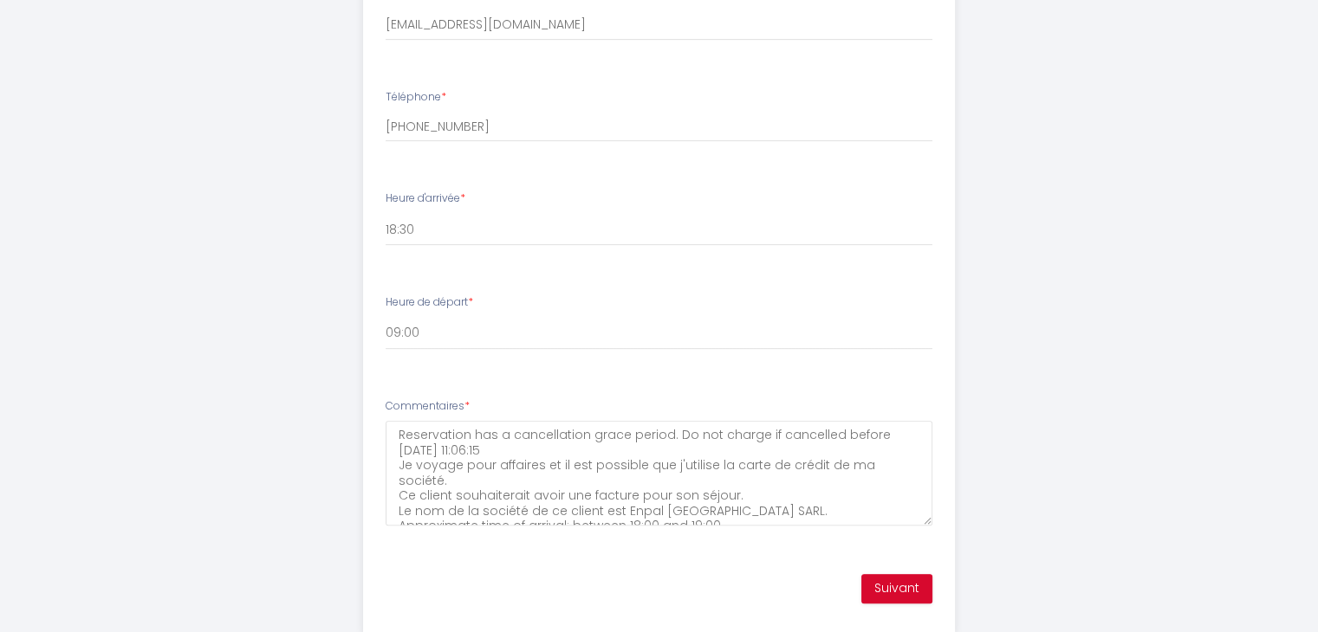
scroll to position [15, 0]
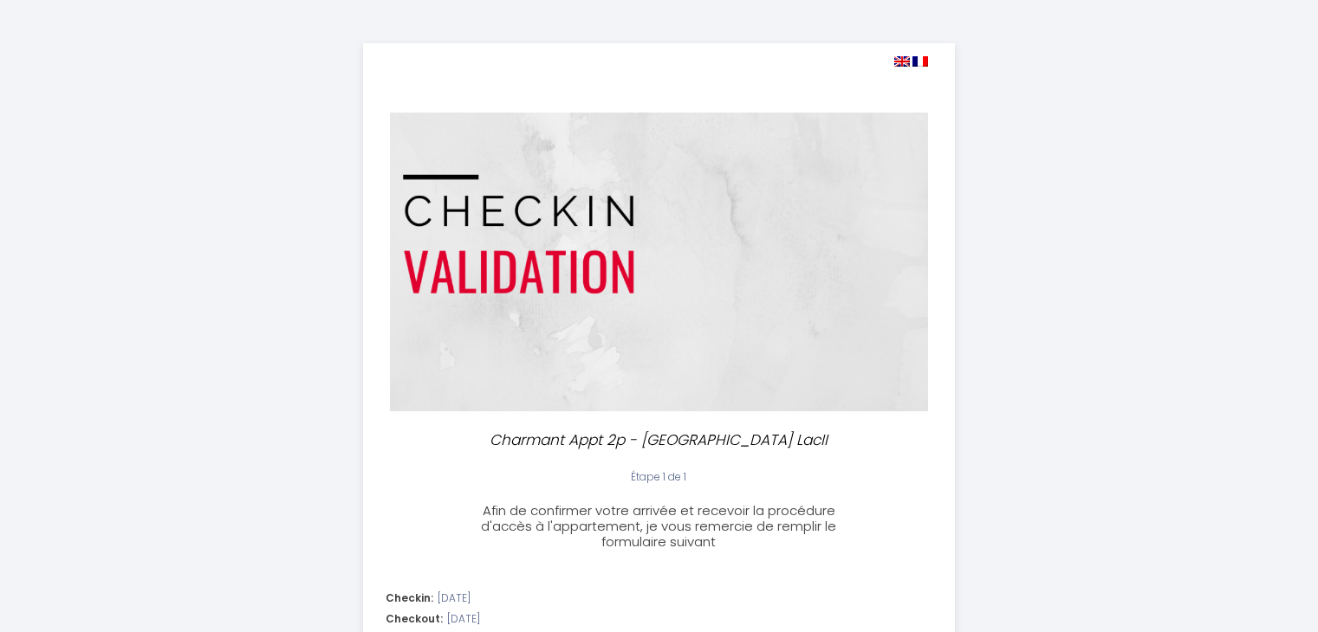
select select "18:30"
select select "09:00"
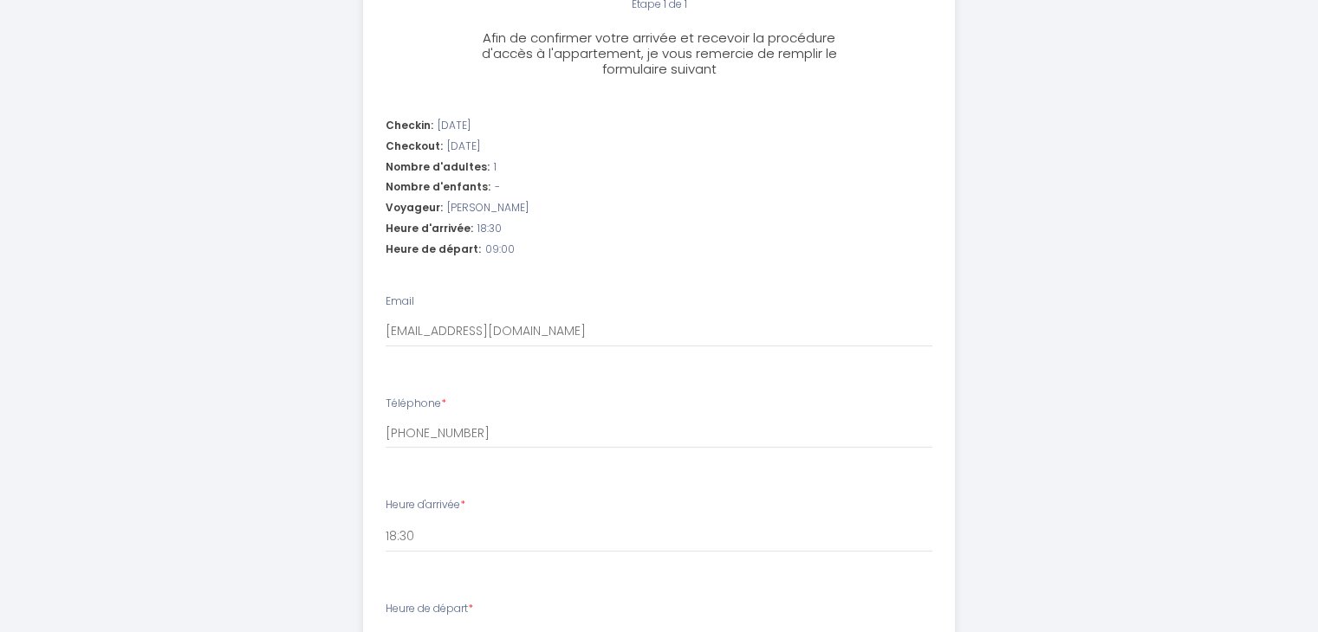
scroll to position [388, 0]
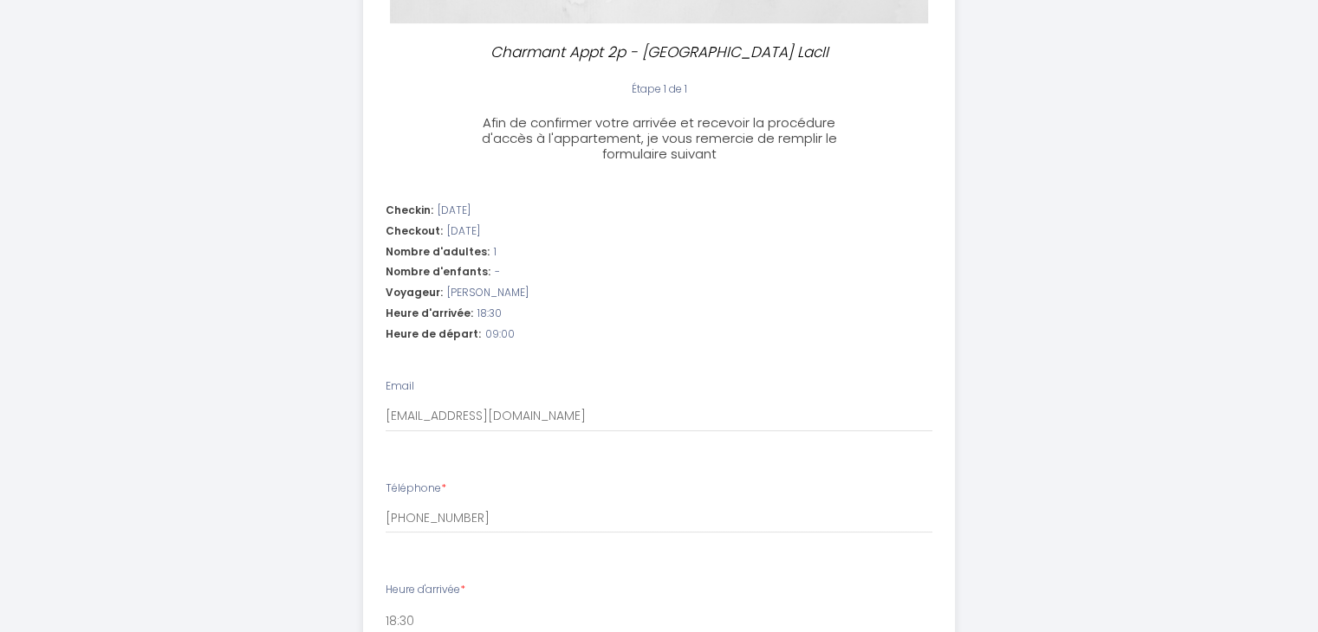
drag, startPoint x: 1137, startPoint y: 299, endPoint x: 1124, endPoint y: 321, distance: 26.4
click at [1134, 301] on div "Charmant Appt 2p - [GEOGRAPHIC_DATA] LacII Étape 1 de 1 Afin de confirmer votre…" at bounding box center [659, 339] width 1318 height 1455
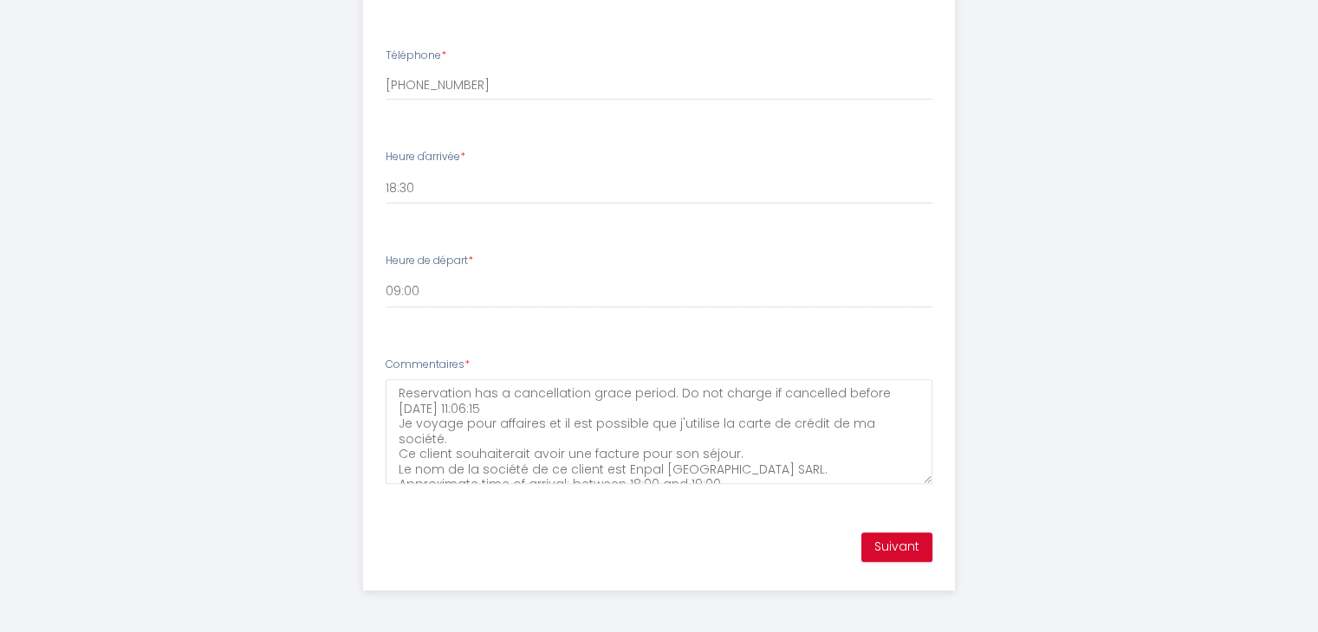
scroll to position [15, 0]
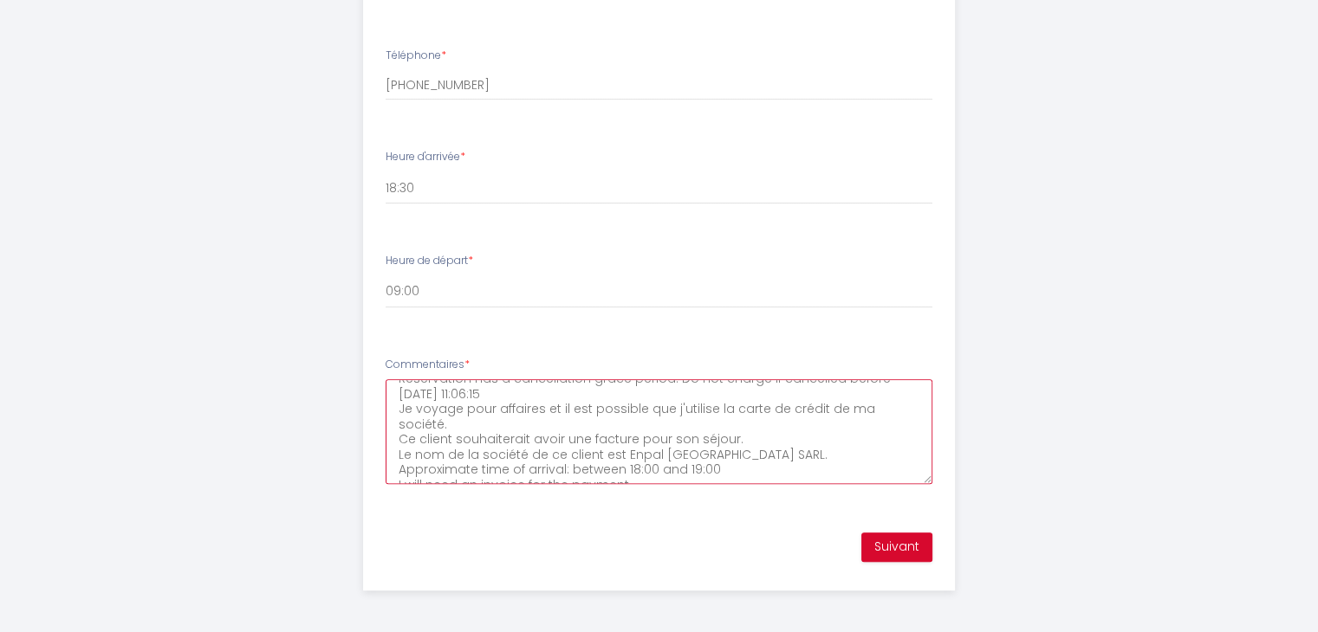
click at [636, 472] on textarea "Reservation has a cancellation grace period. Do not charge if cancelled before …" at bounding box center [658, 431] width 547 height 105
type textarea "Reservation has a cancellation grace period. Do not charge if cancelled before …"
click at [894, 544] on button "Suivant" at bounding box center [896, 547] width 71 height 29
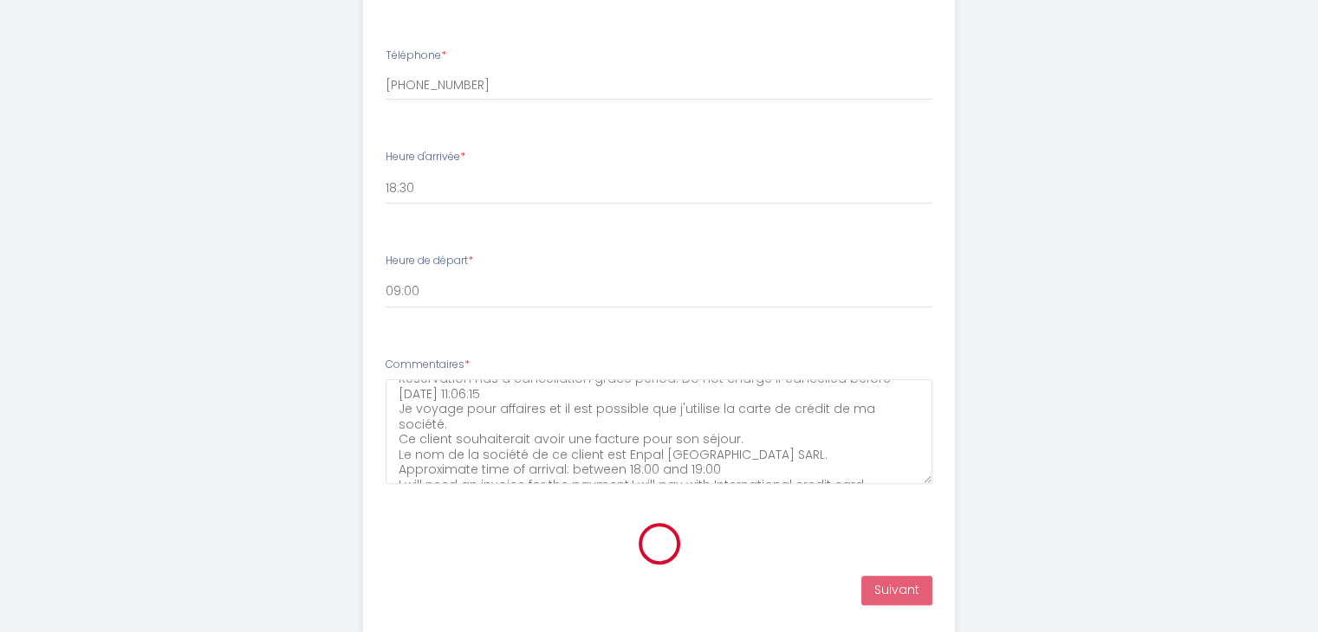
scroll to position [348, 0]
